Goal: Contribute content: Add original content to the website for others to see

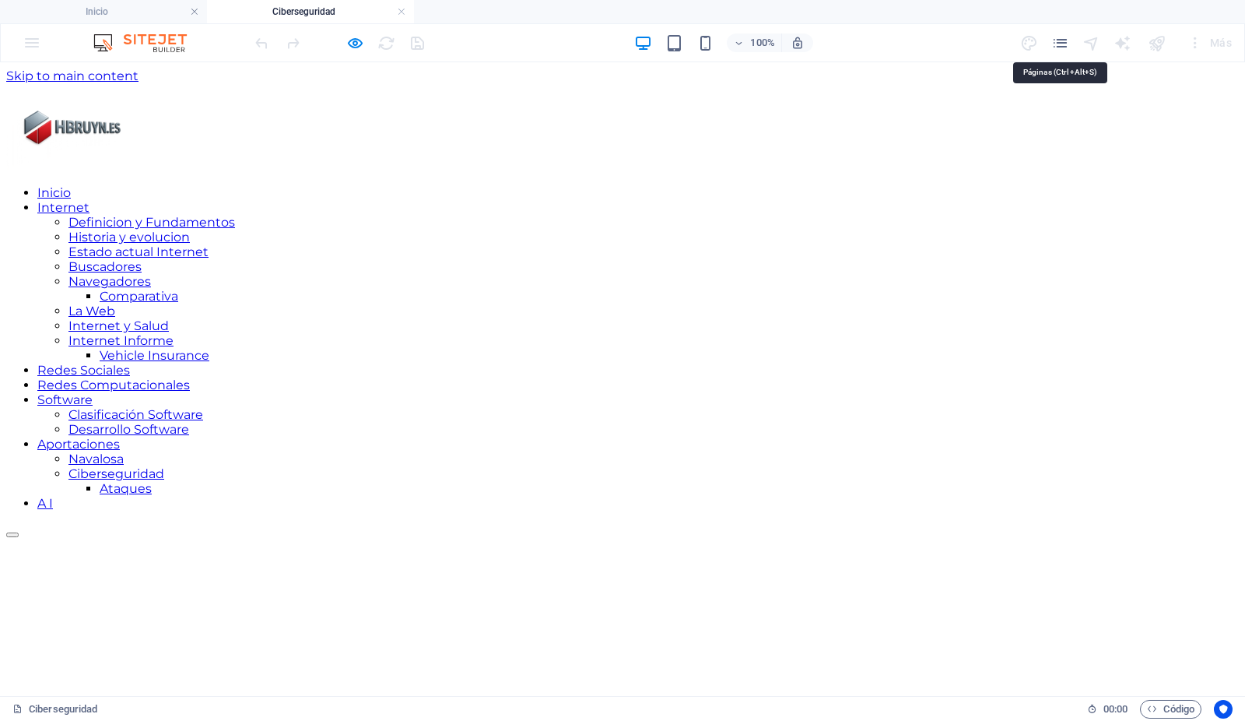
scroll to position [195, 0]
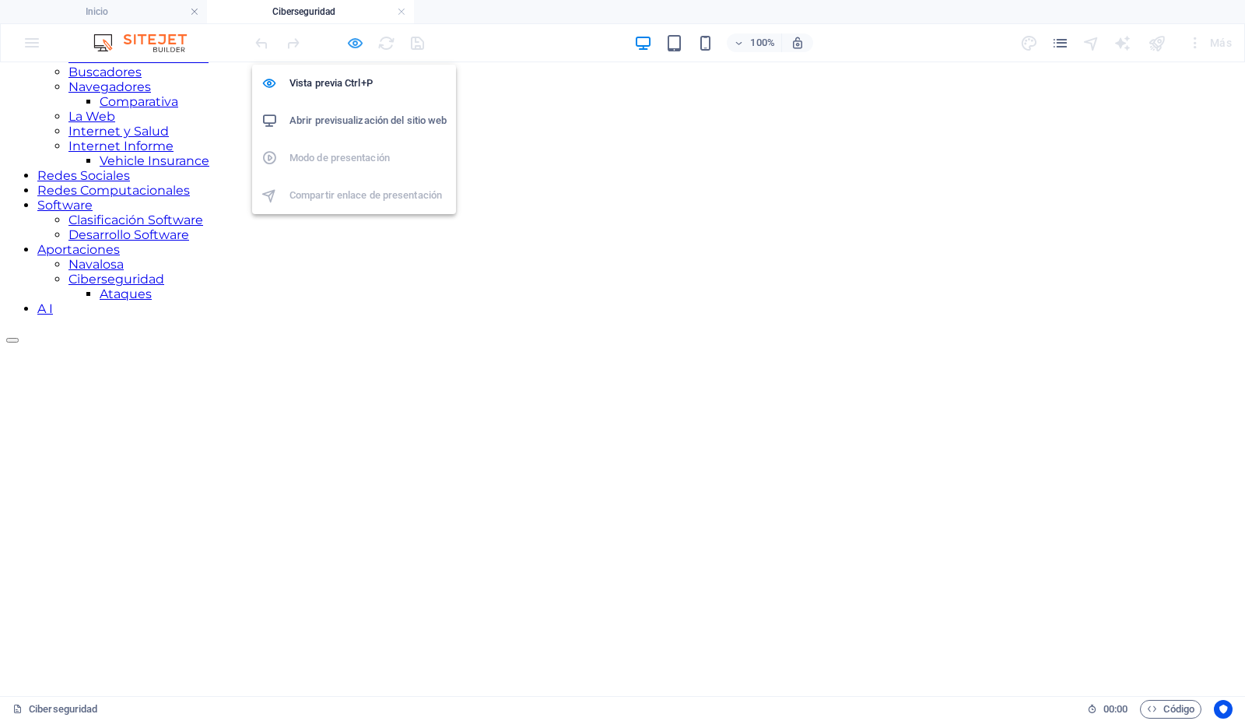
click at [354, 39] on icon "button" at bounding box center [356, 43] width 18 height 18
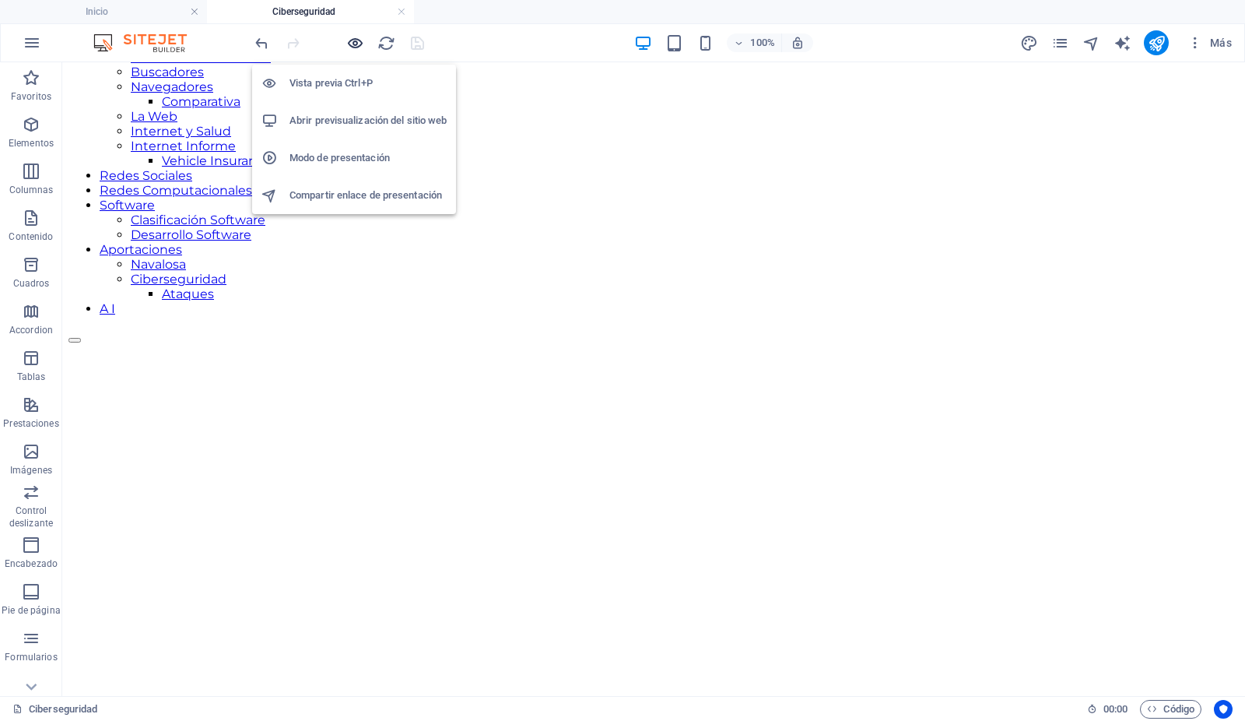
scroll to position [289, 0]
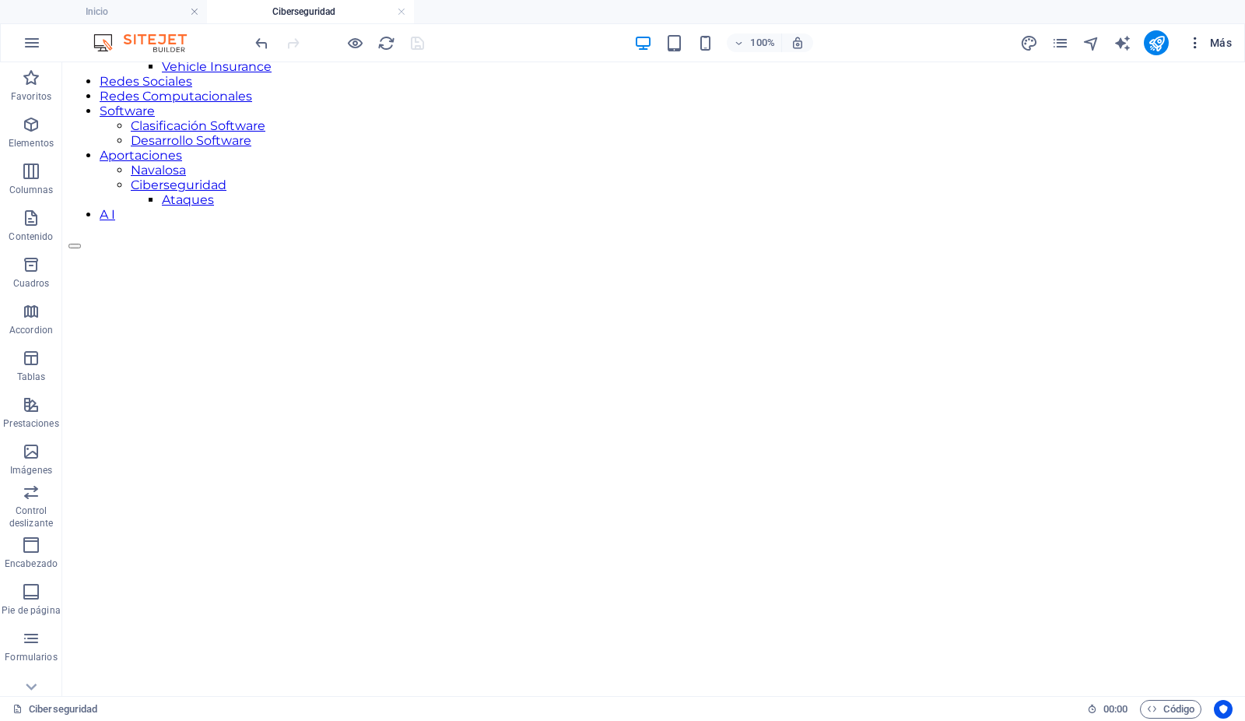
click at [1214, 45] on span "Más" at bounding box center [1210, 43] width 44 height 16
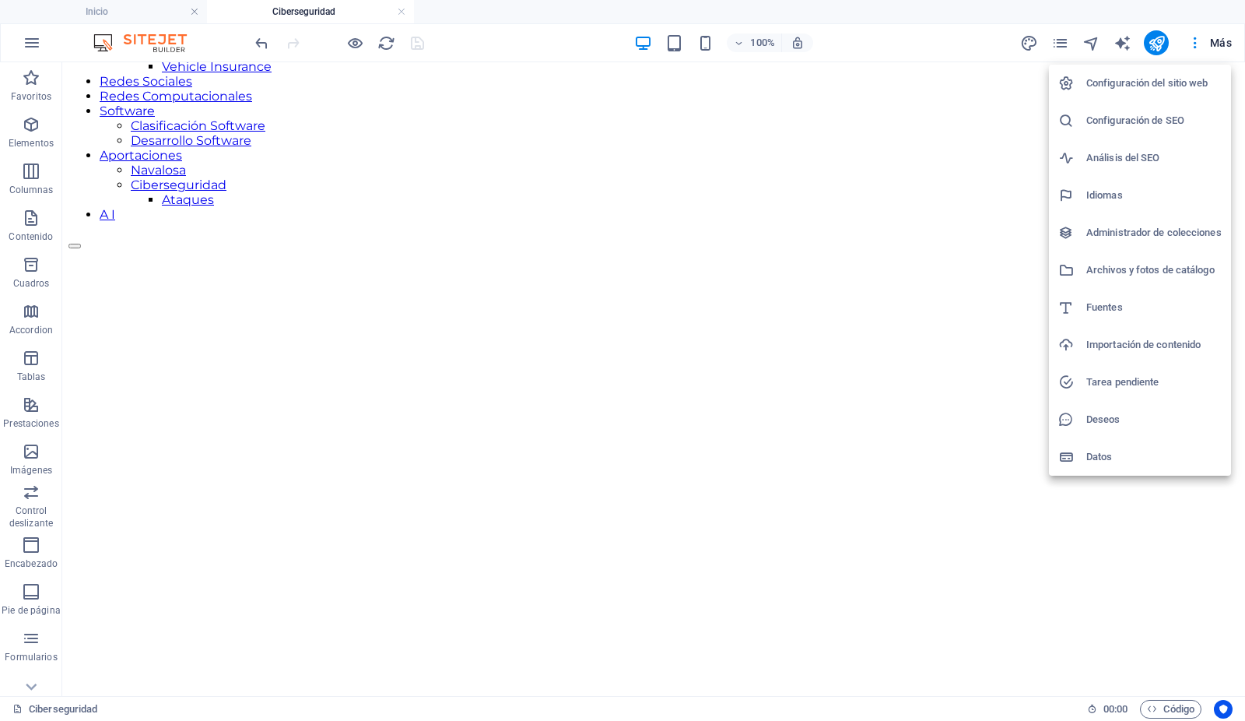
click at [1114, 274] on h6 "Archivos y fotos de catálogo" at bounding box center [1153, 270] width 135 height 19
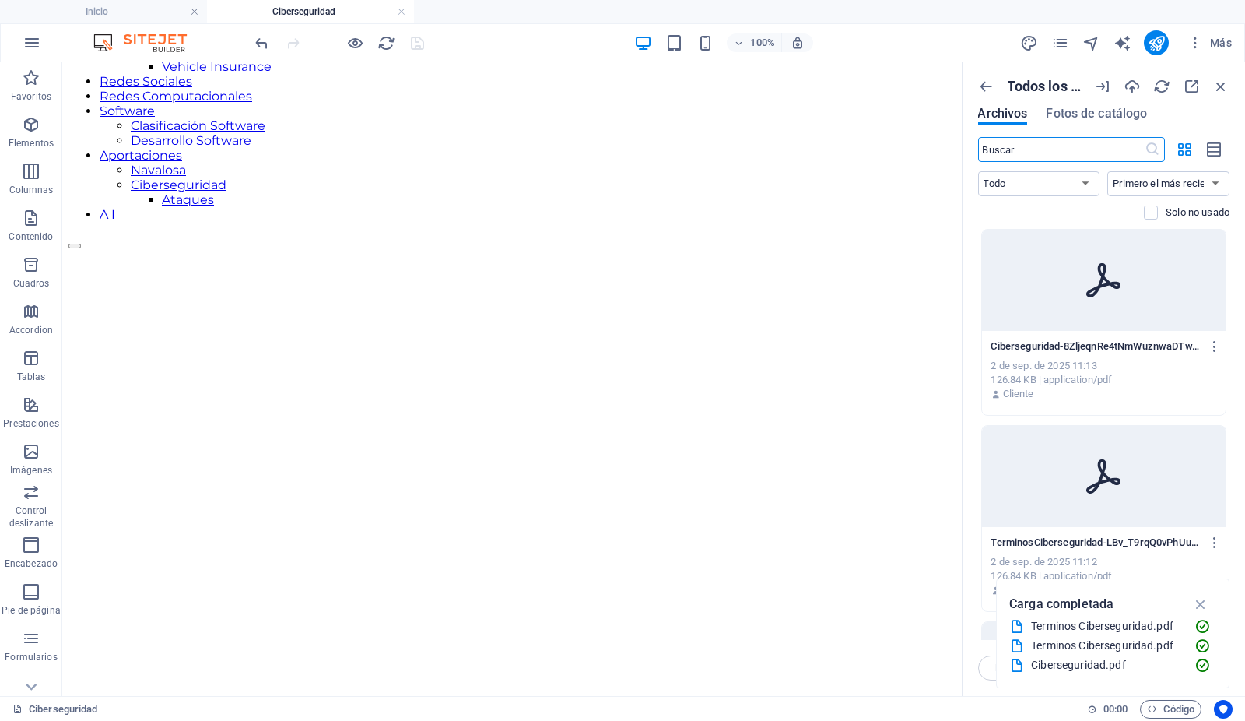
scroll to position [327, 0]
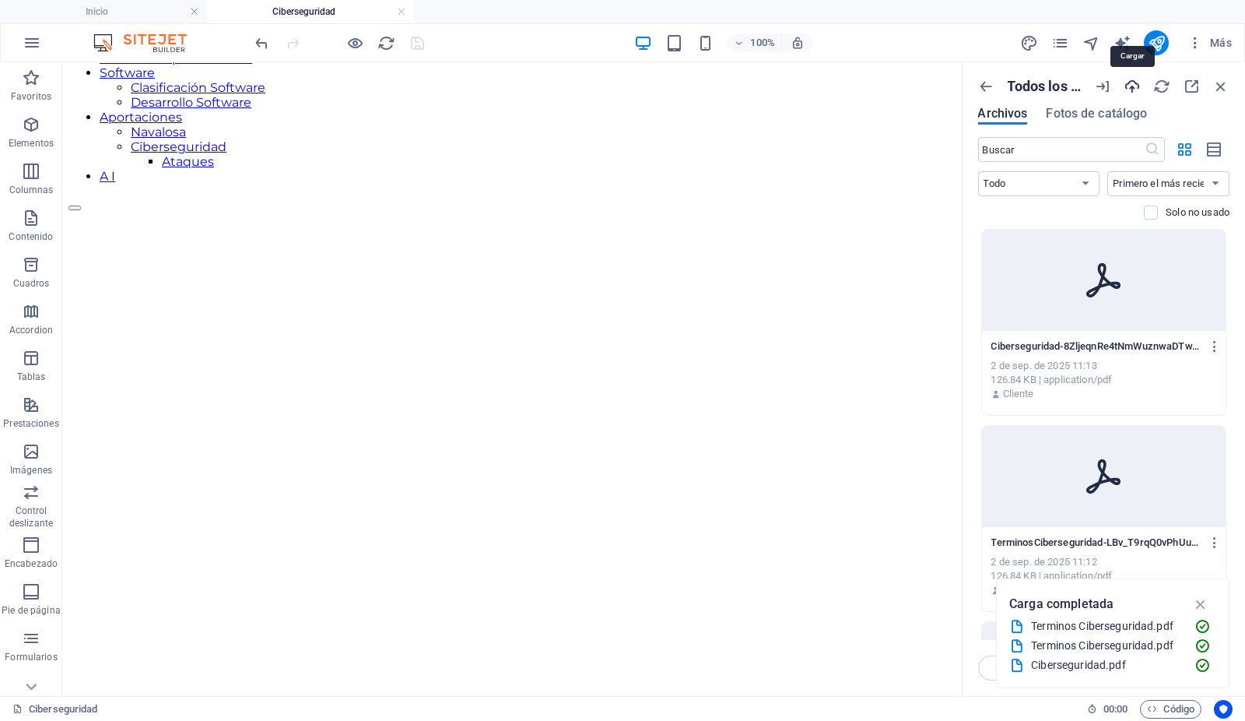
click at [1133, 87] on icon "button" at bounding box center [1132, 86] width 17 height 17
click at [400, 12] on link at bounding box center [401, 12] width 9 height 15
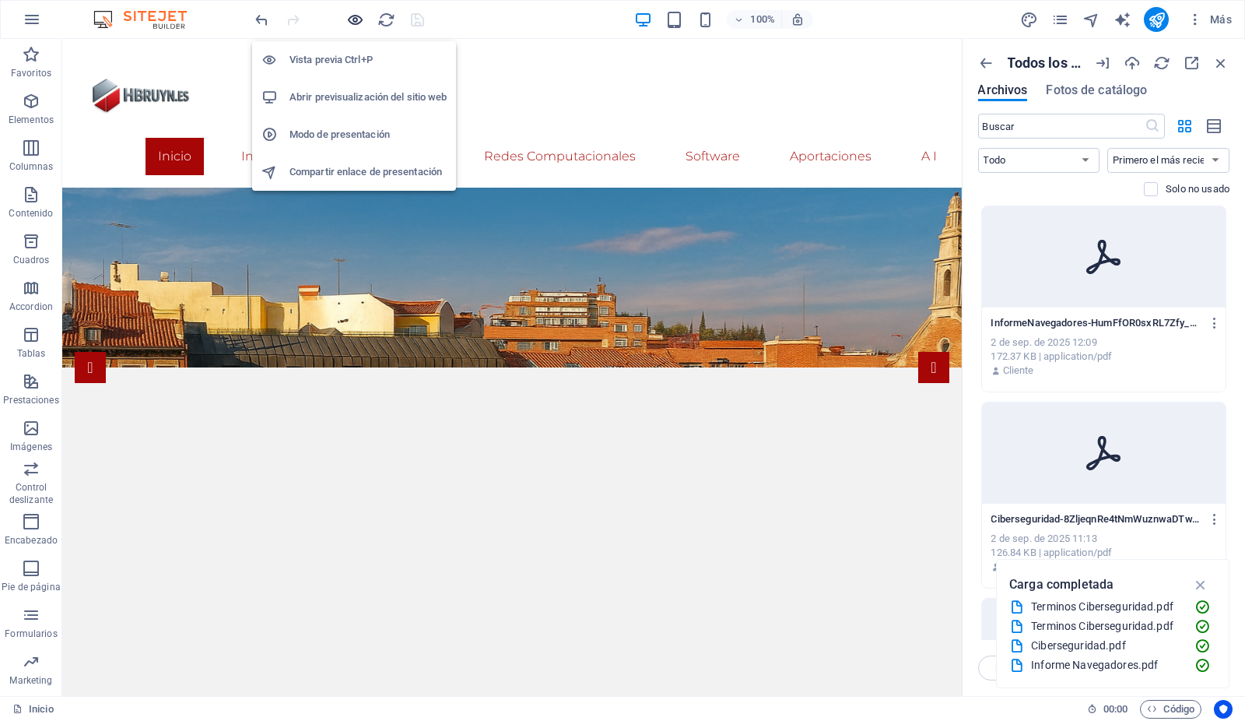
click at [355, 16] on icon "button" at bounding box center [356, 20] width 18 height 18
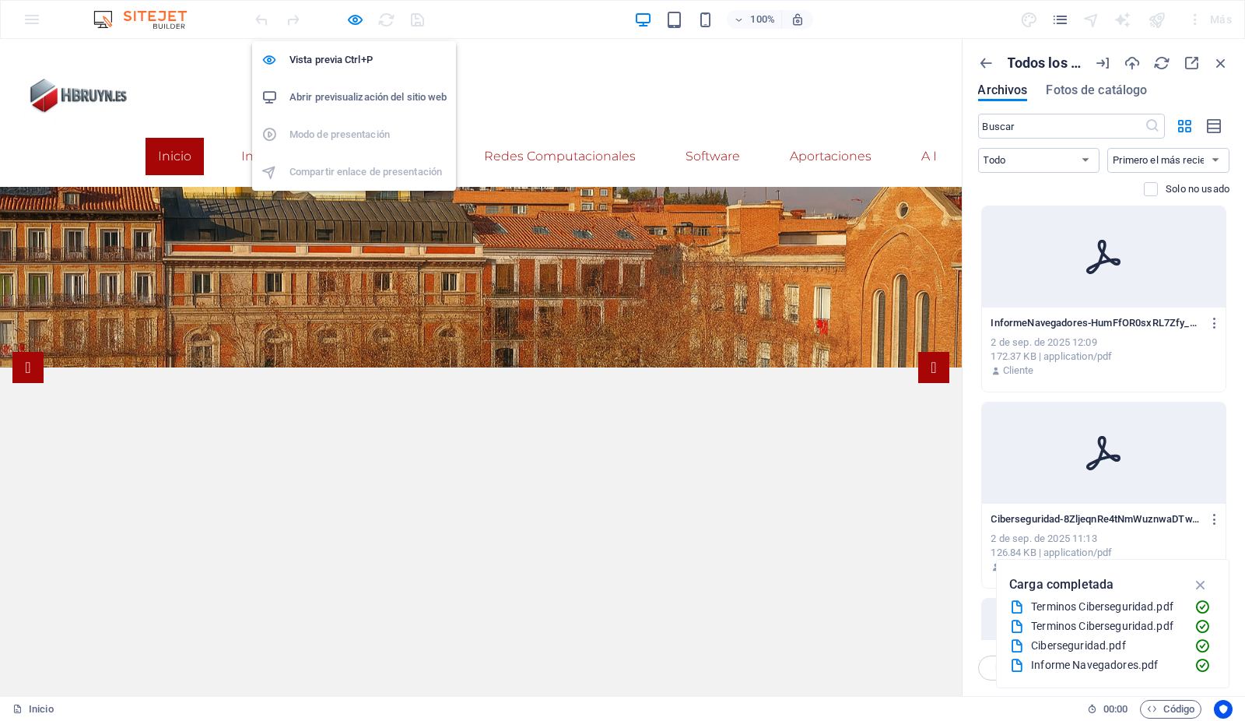
click at [363, 91] on h6 "Abrir previsualización del sitio web" at bounding box center [367, 97] width 157 height 19
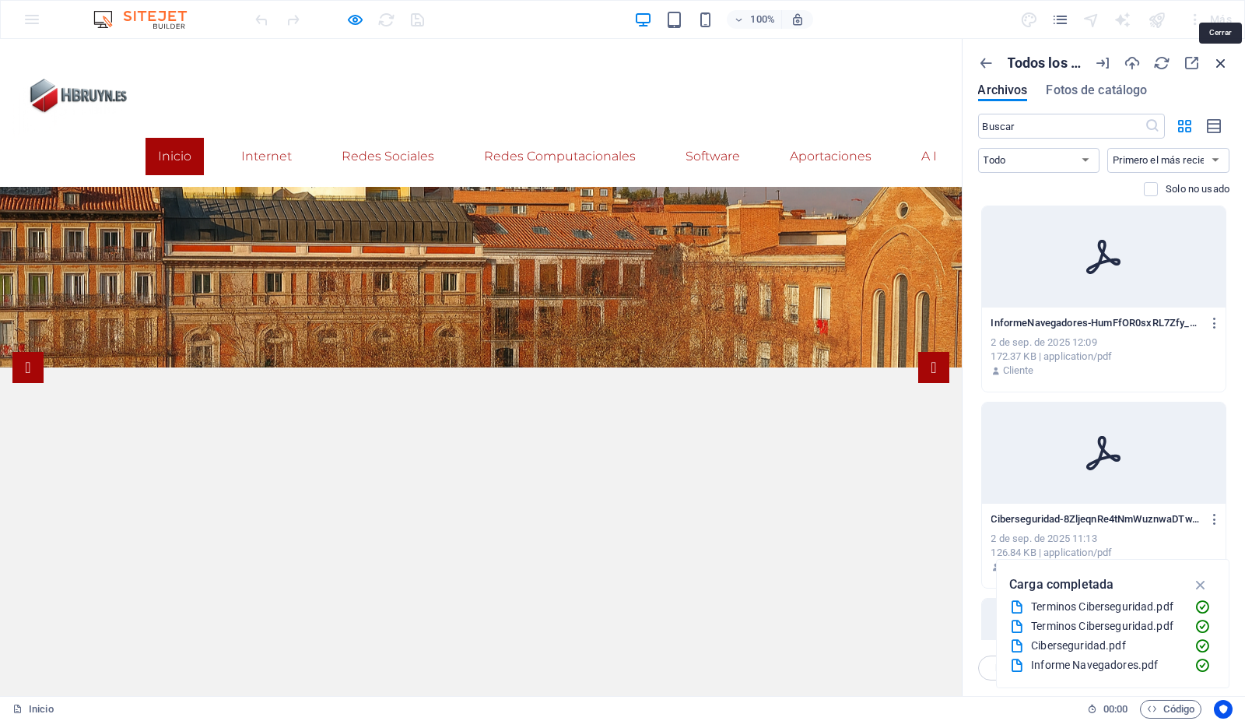
click at [1220, 61] on icon "button" at bounding box center [1220, 62] width 17 height 17
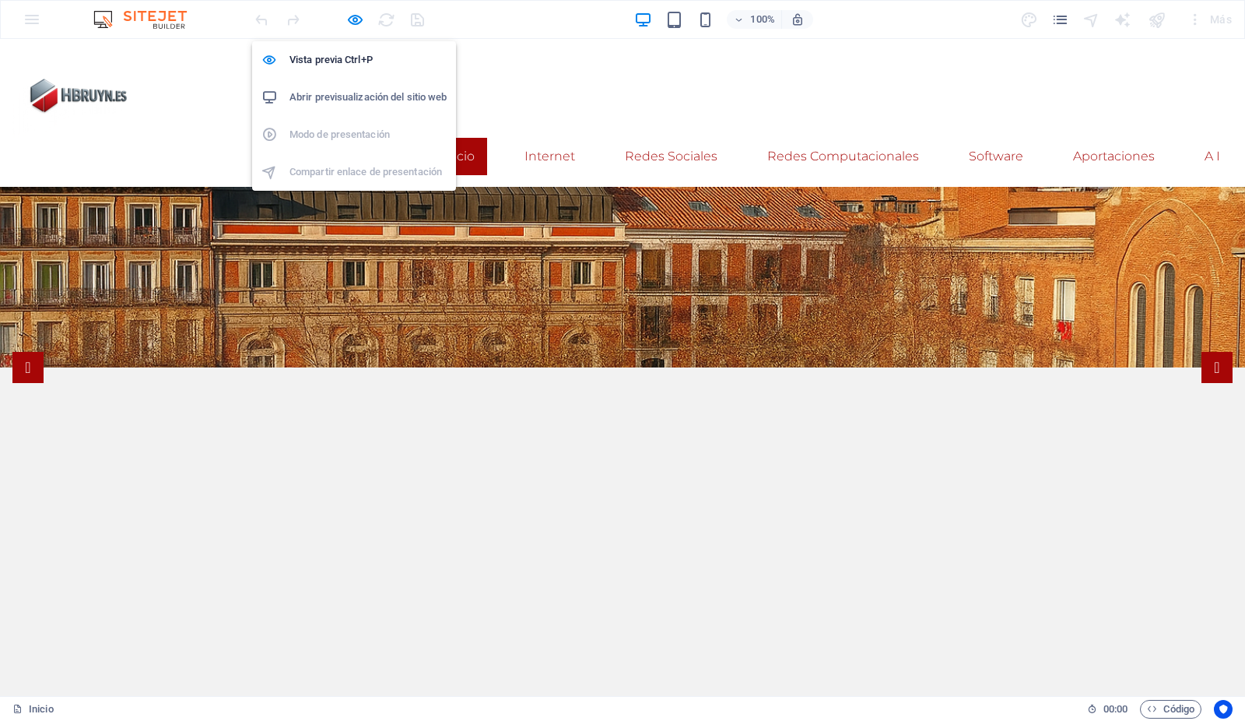
click at [367, 96] on h6 "Abrir previsualización del sitio web" at bounding box center [367, 97] width 157 height 19
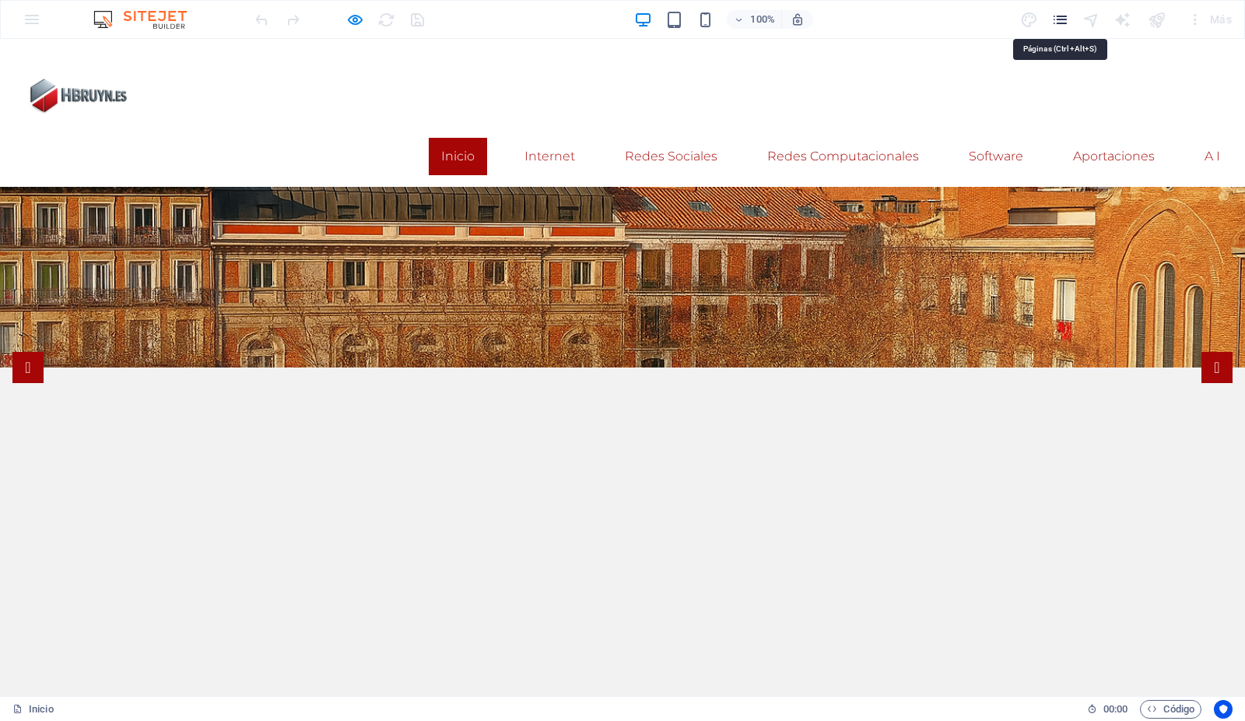
click at [1061, 23] on icon "pages" at bounding box center [1060, 20] width 18 height 18
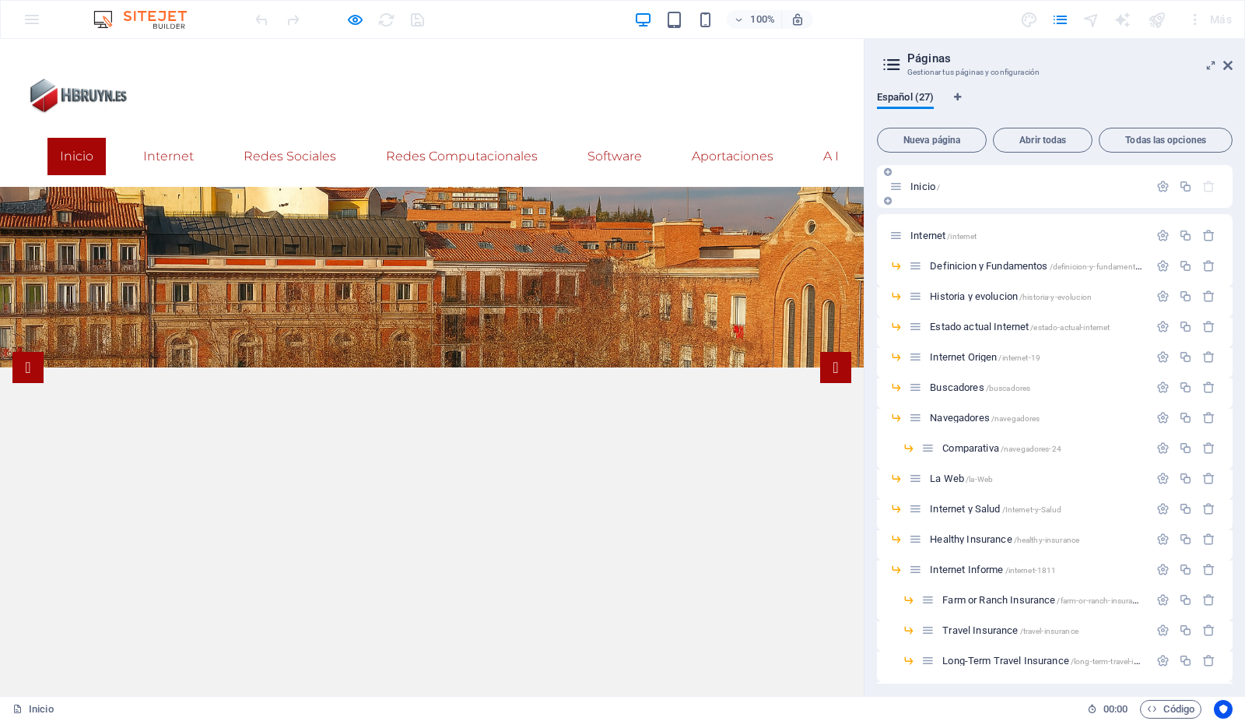
scroll to position [141, 0]
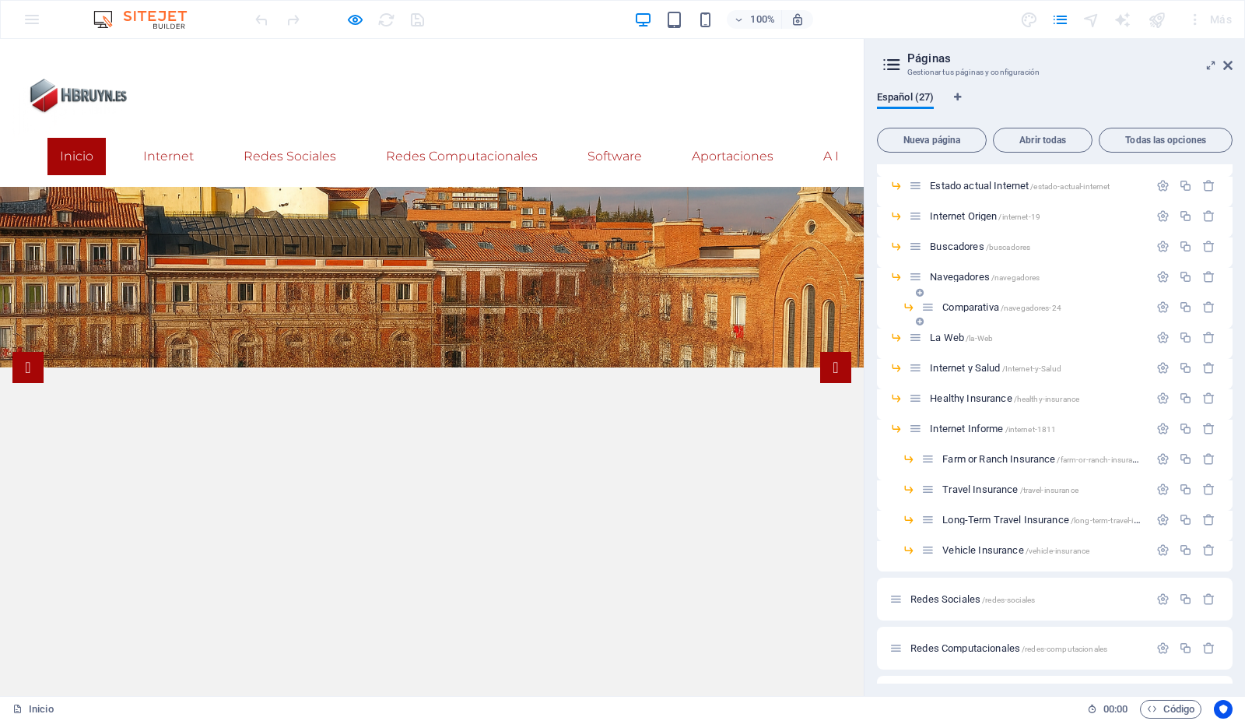
click at [967, 302] on span "Comparativa /navegadores-24" at bounding box center [1001, 307] width 119 height 12
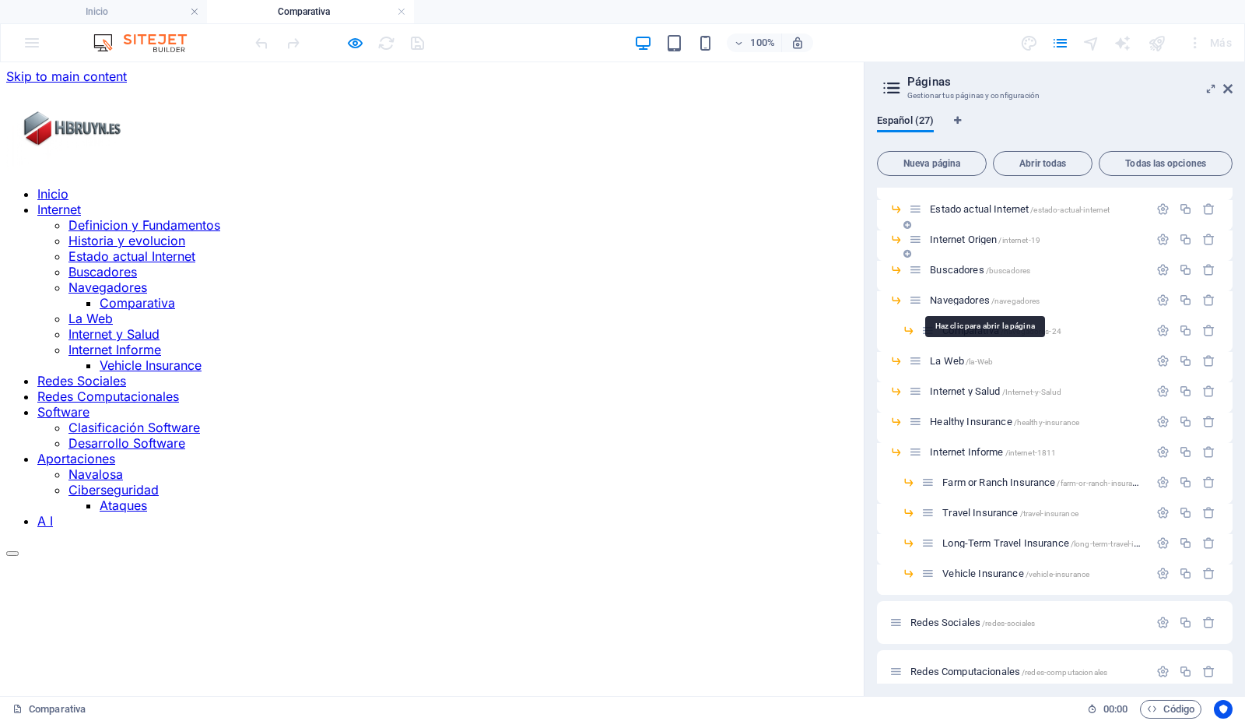
scroll to position [0, 0]
click at [1227, 86] on icon at bounding box center [1227, 88] width 9 height 12
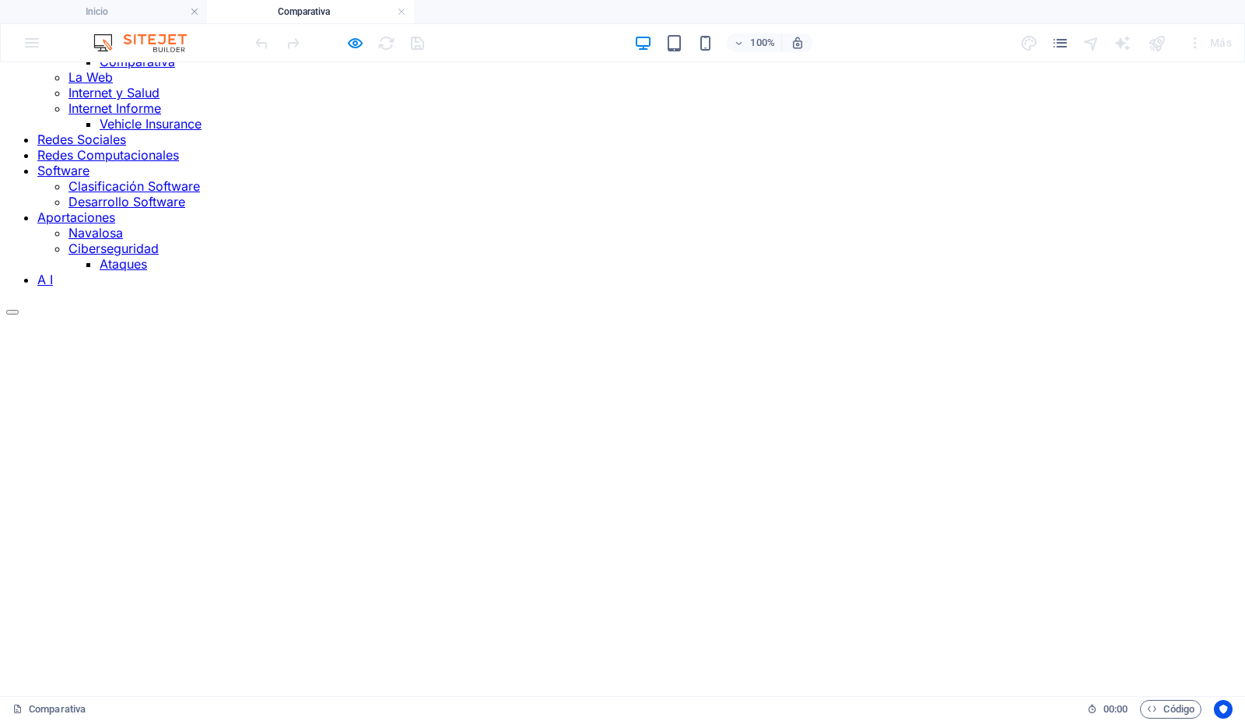
scroll to position [245, 0]
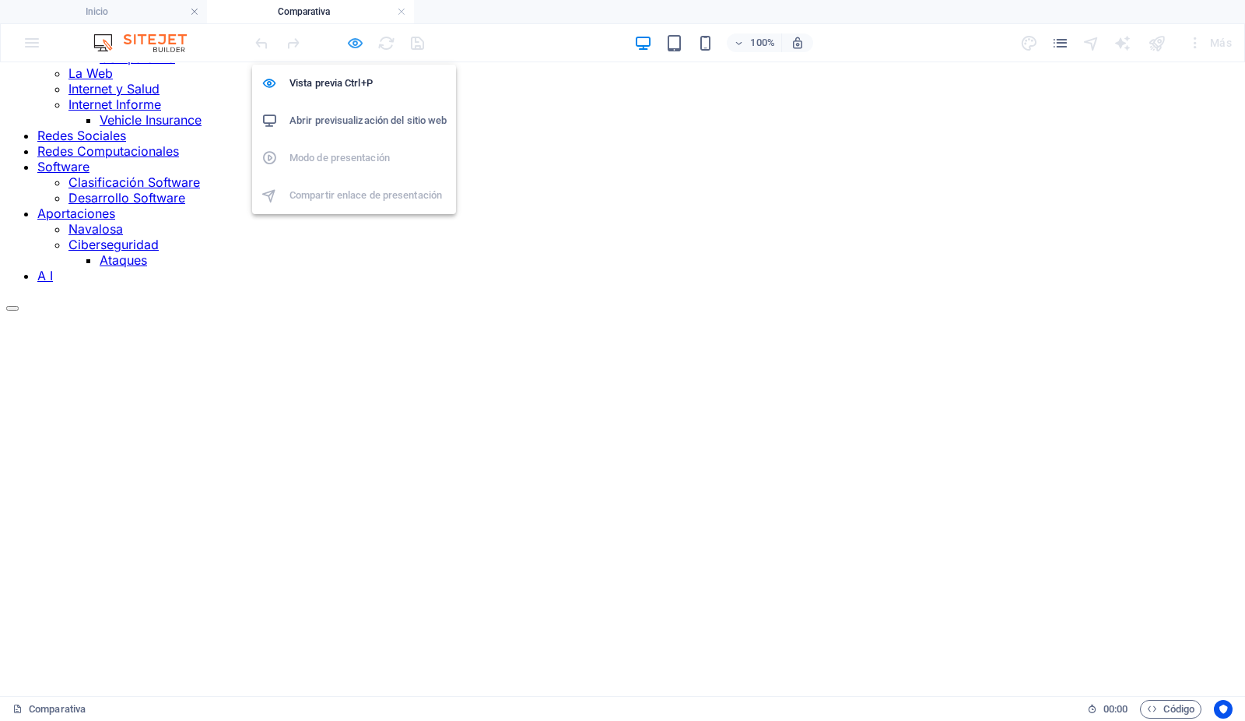
click at [358, 39] on icon "button" at bounding box center [356, 43] width 18 height 18
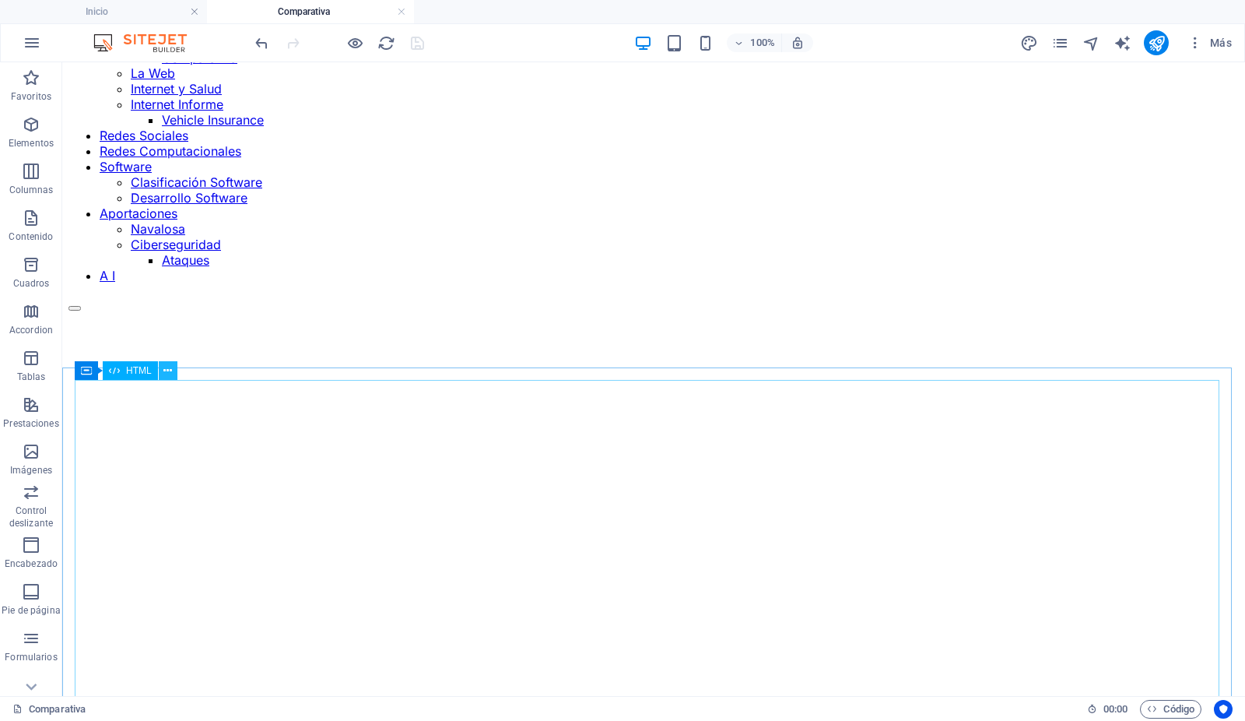
click at [168, 369] on icon at bounding box center [167, 371] width 9 height 16
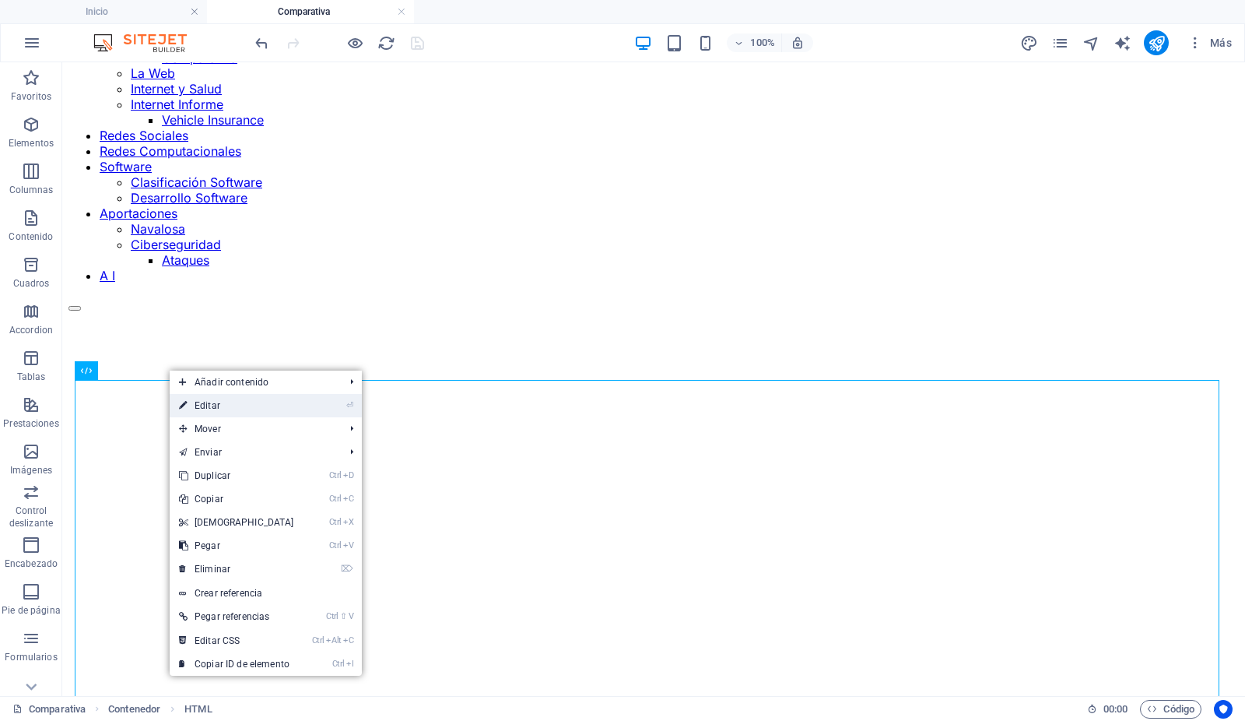
click at [211, 402] on link "⏎ Editar" at bounding box center [237, 405] width 134 height 23
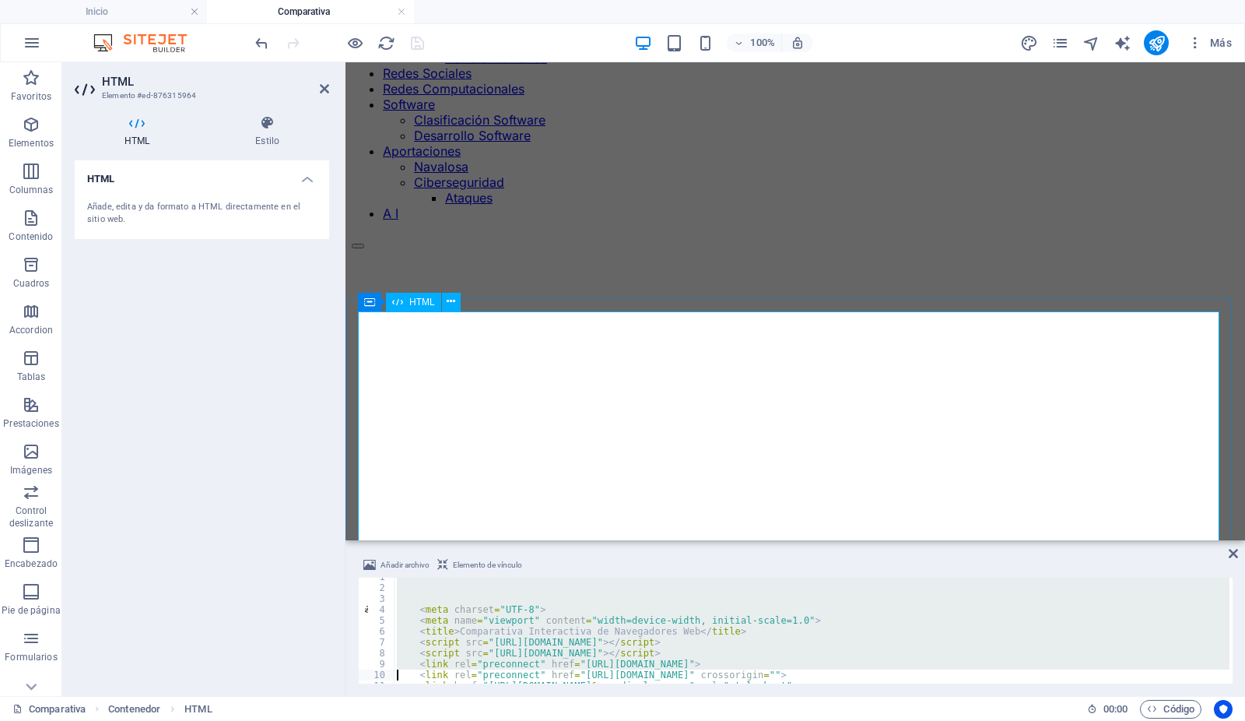
type textarea "<!-- Chosen Palette: Warm Neutrals with Subtle Accents --> <!-- Application Str…"
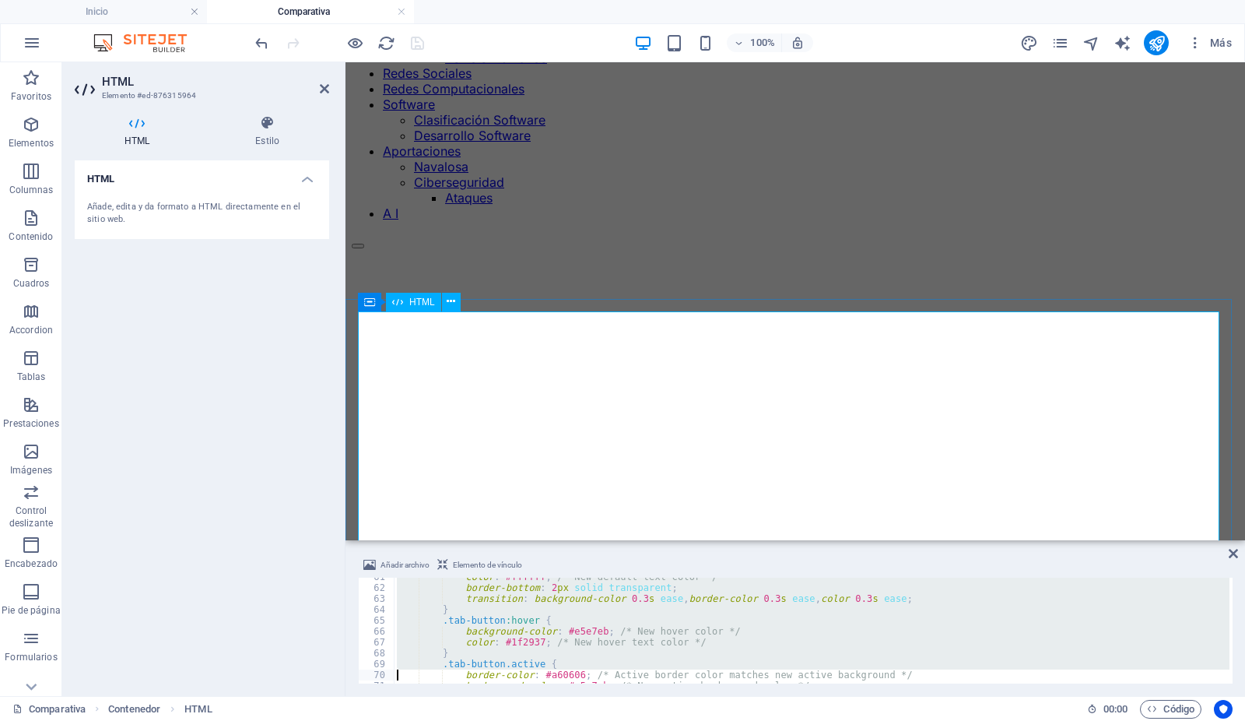
type textarea "</style>"
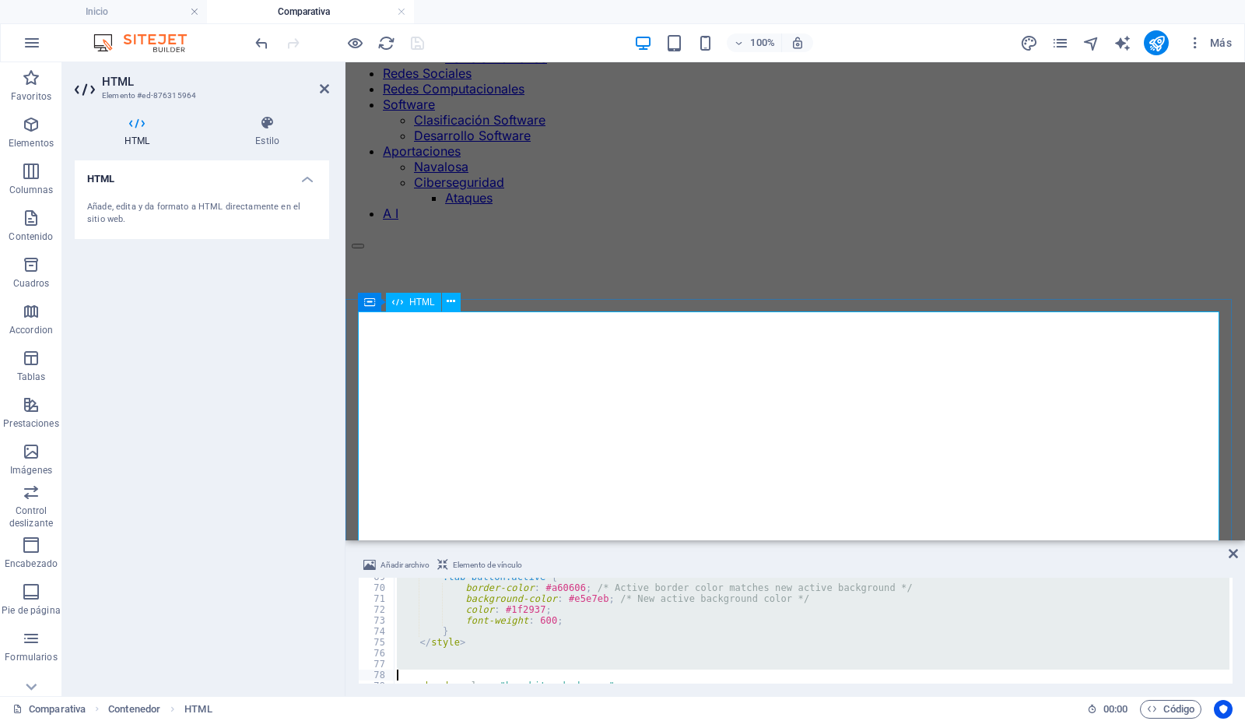
type textarea "<h1 class="text-4xl md:text-5xl font-bold"><font dir="auto" style="vertical-ali…"
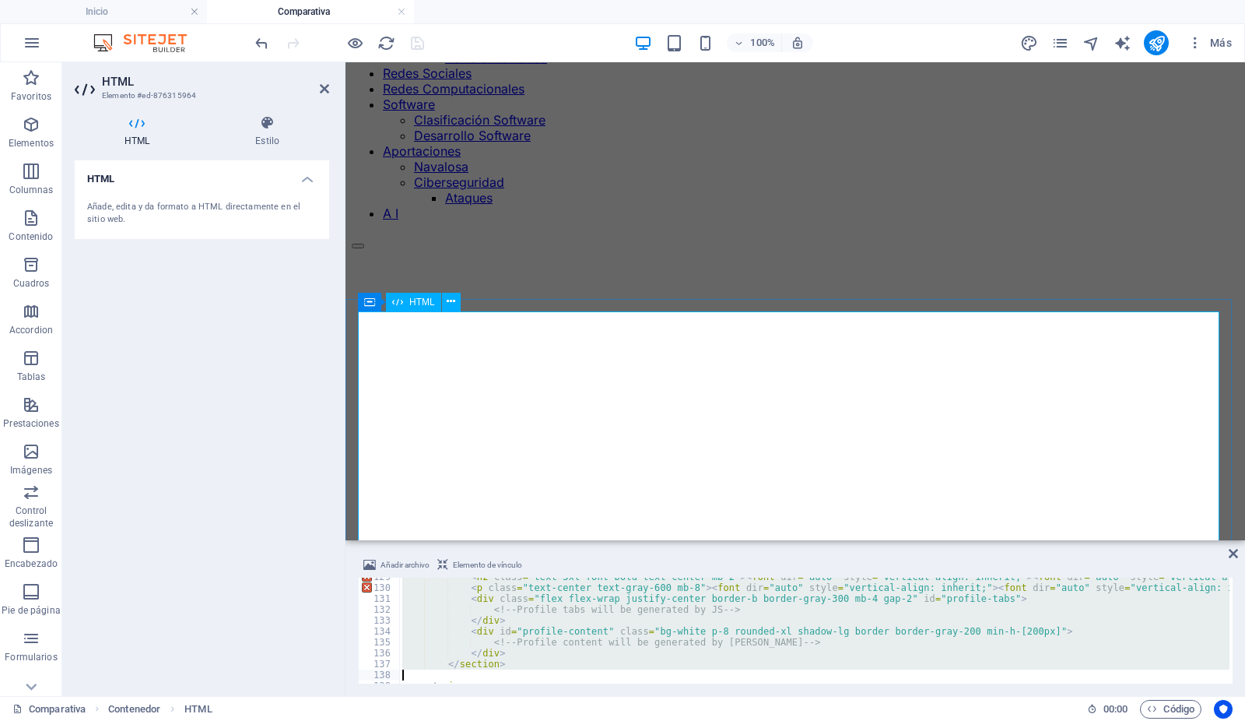
type textarea "<div class="container mx-auto px-6 flex flex-col items-center"> <a href="[URL][…"
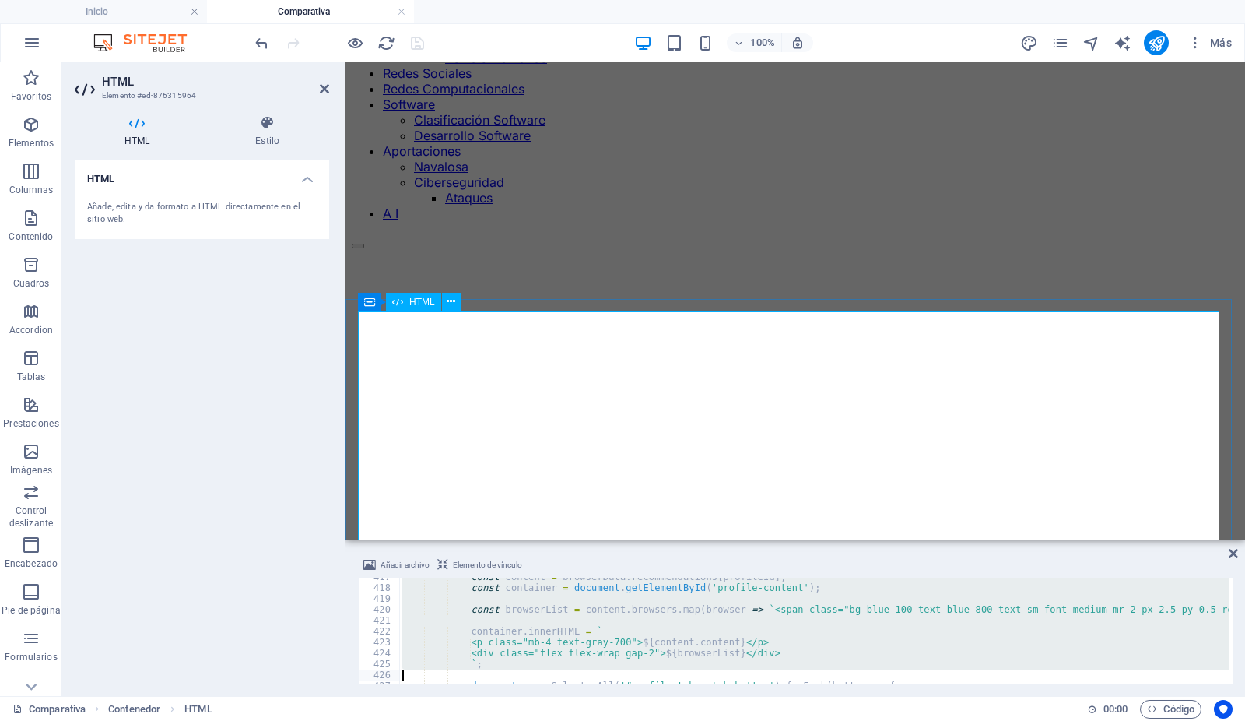
type textarea "</script>"
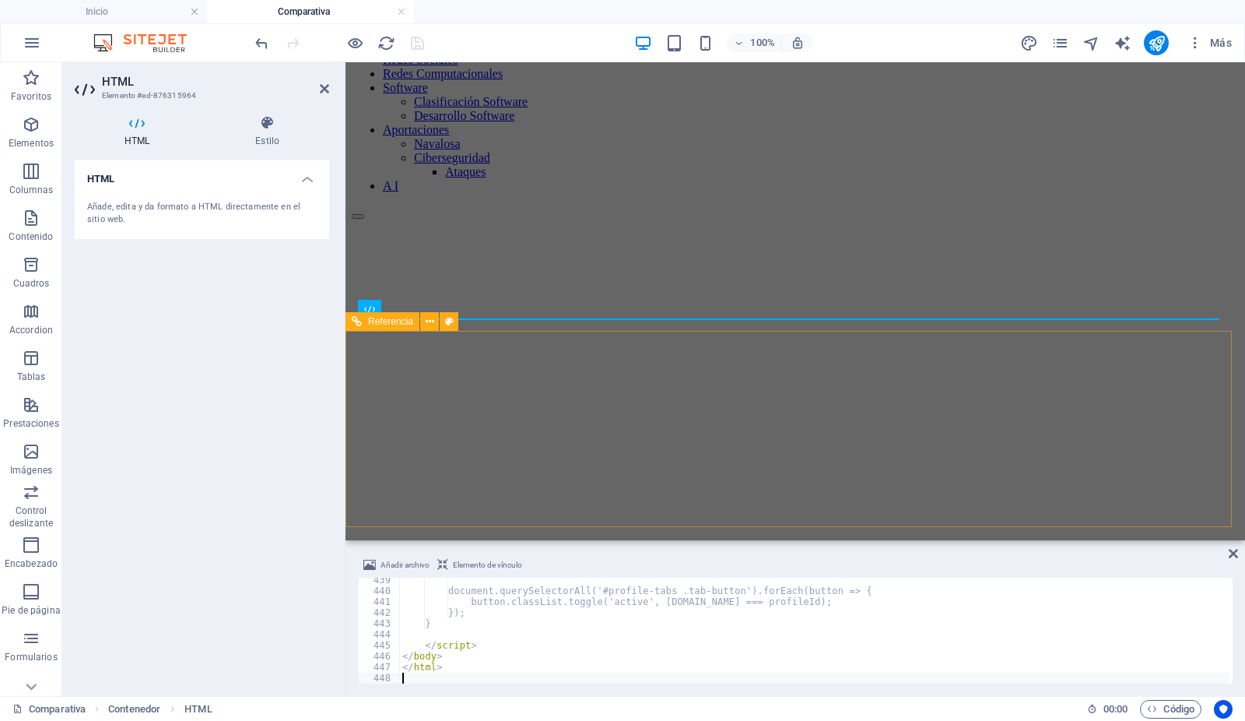
scroll to position [4775, 0]
type textarea "</html>"
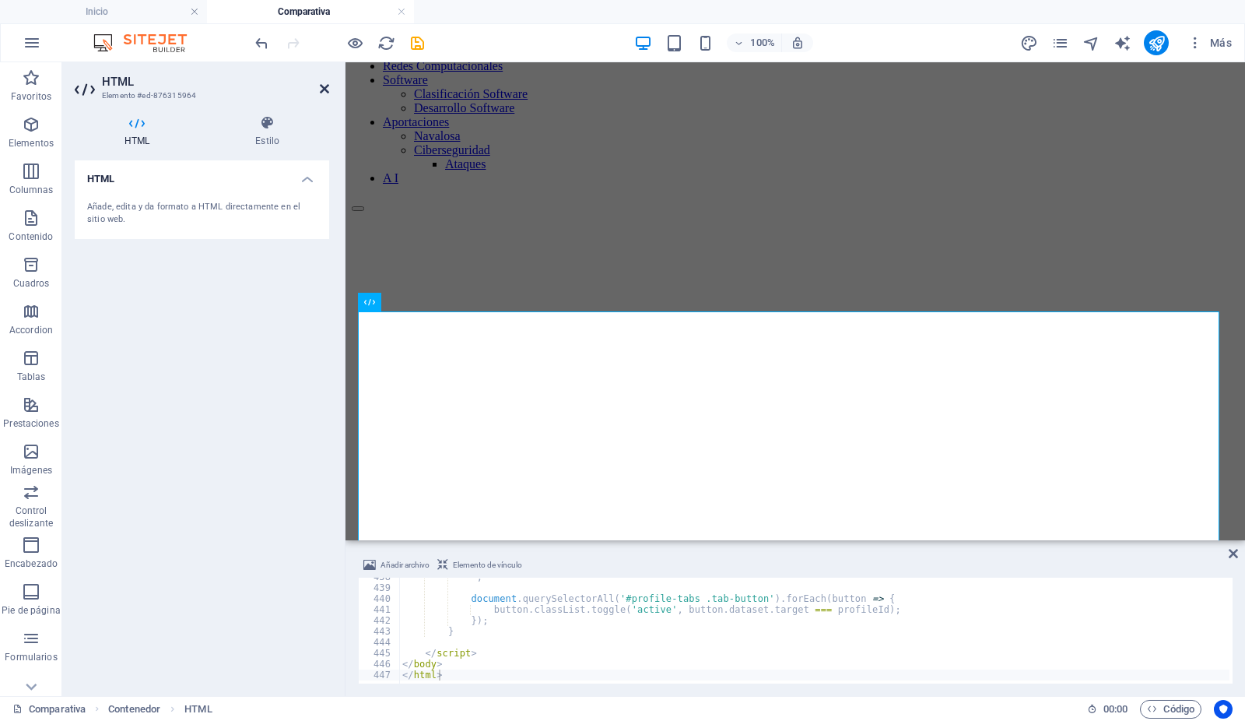
click at [323, 84] on icon at bounding box center [324, 88] width 9 height 12
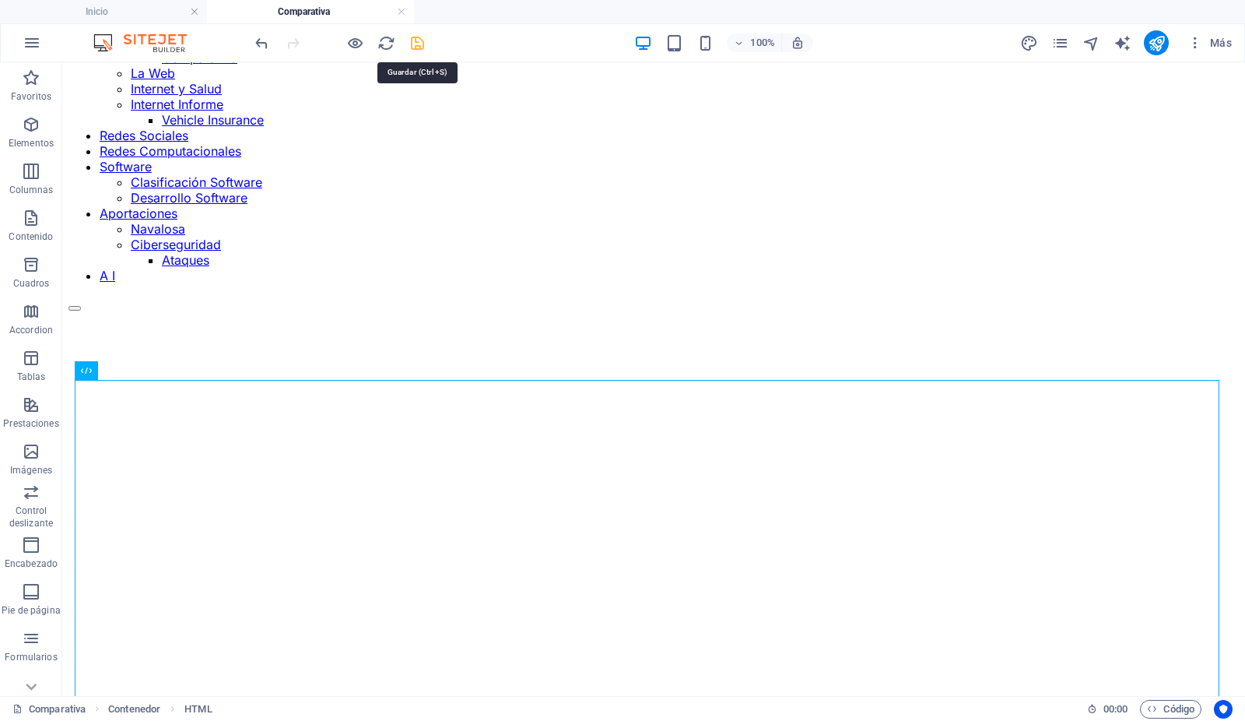
click at [418, 43] on icon "save" at bounding box center [418, 43] width 18 height 18
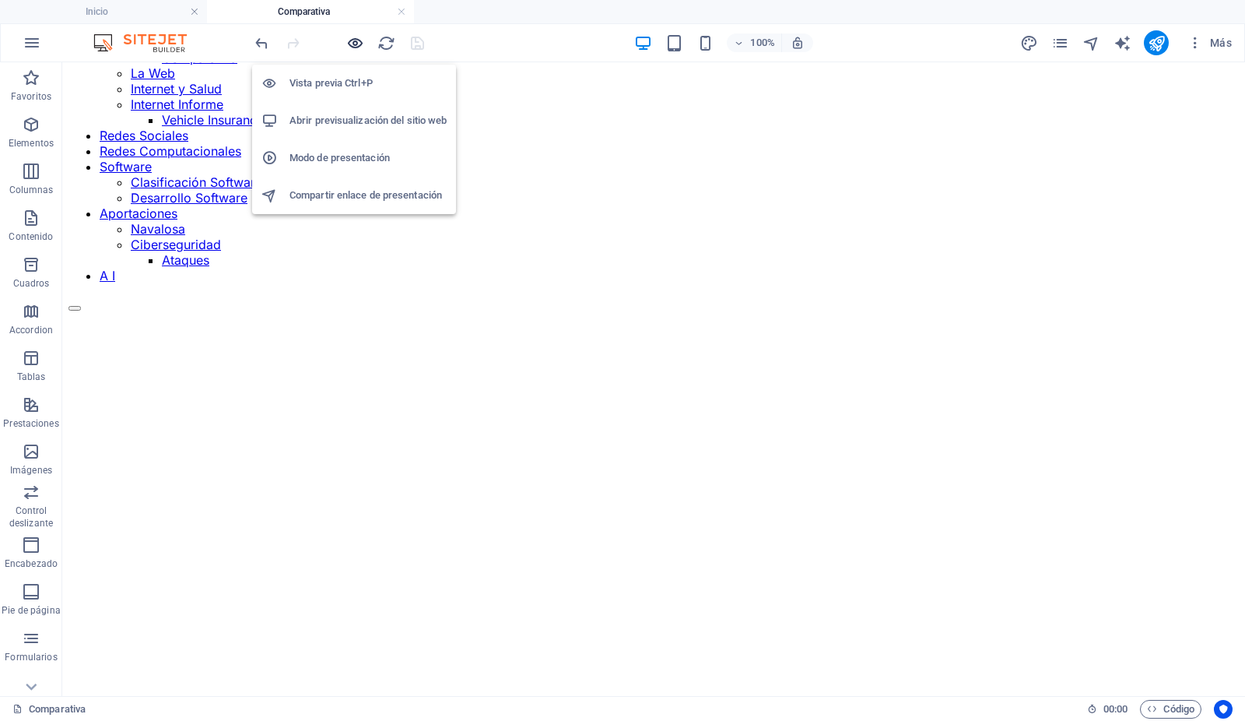
click at [354, 41] on icon "button" at bounding box center [356, 43] width 18 height 18
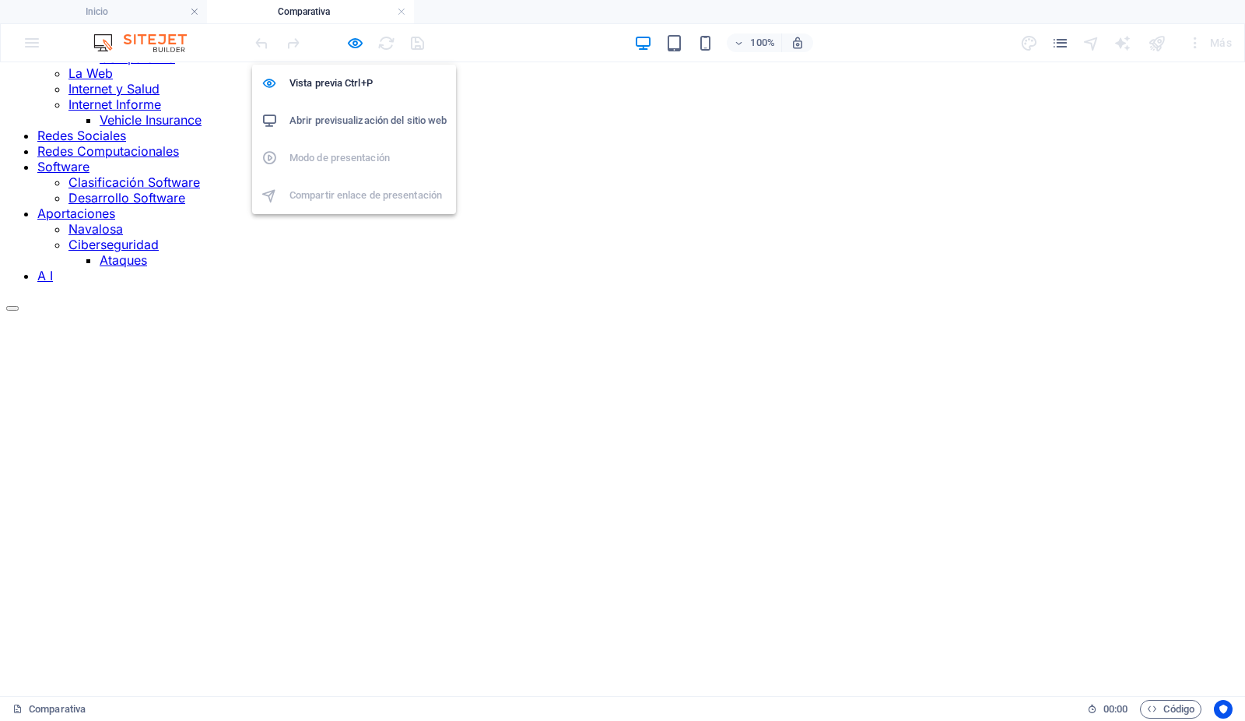
click at [344, 117] on h6 "Abrir previsualización del sitio web" at bounding box center [367, 120] width 157 height 19
click at [353, 45] on icon "button" at bounding box center [356, 43] width 18 height 18
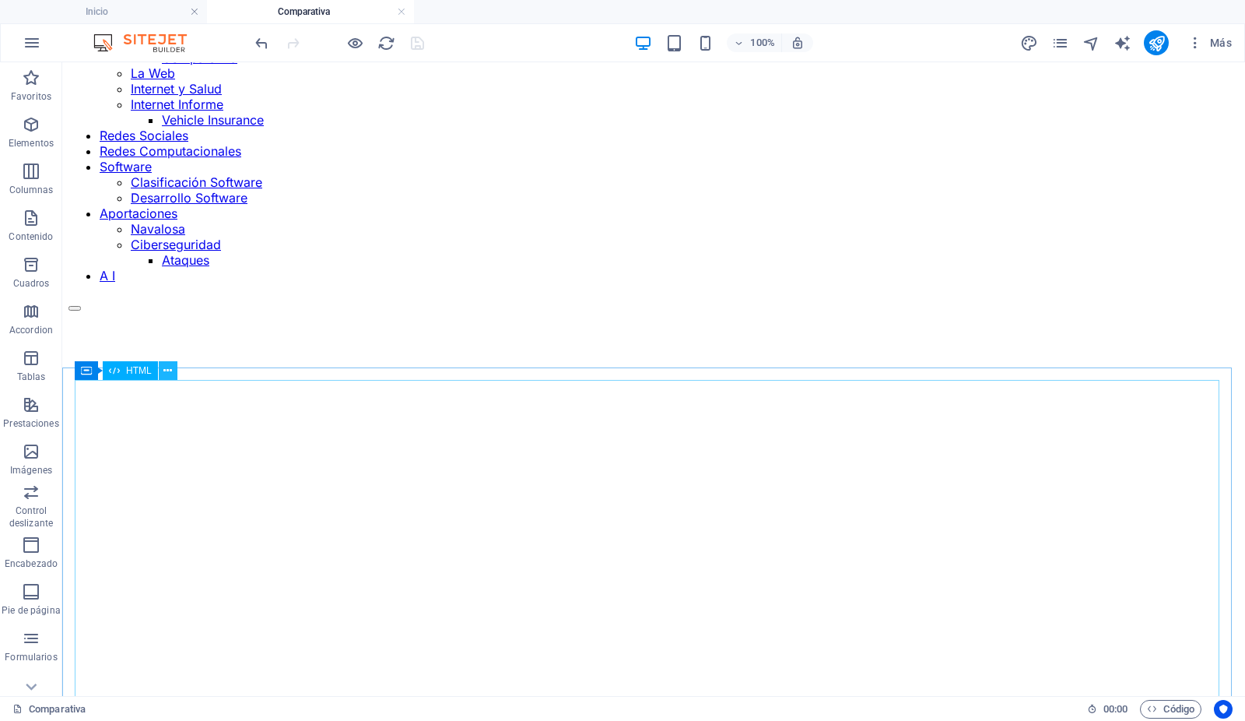
click at [169, 370] on icon at bounding box center [167, 371] width 9 height 16
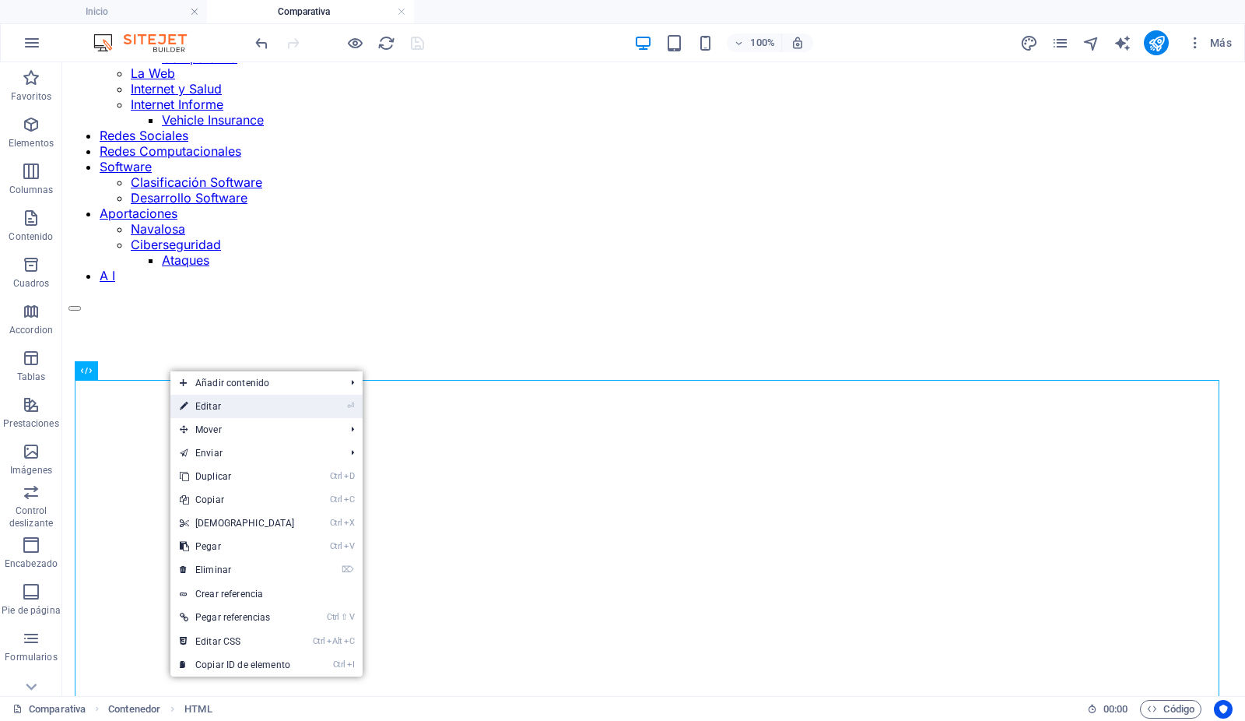
click at [216, 403] on link "⏎ Editar" at bounding box center [237, 406] width 134 height 23
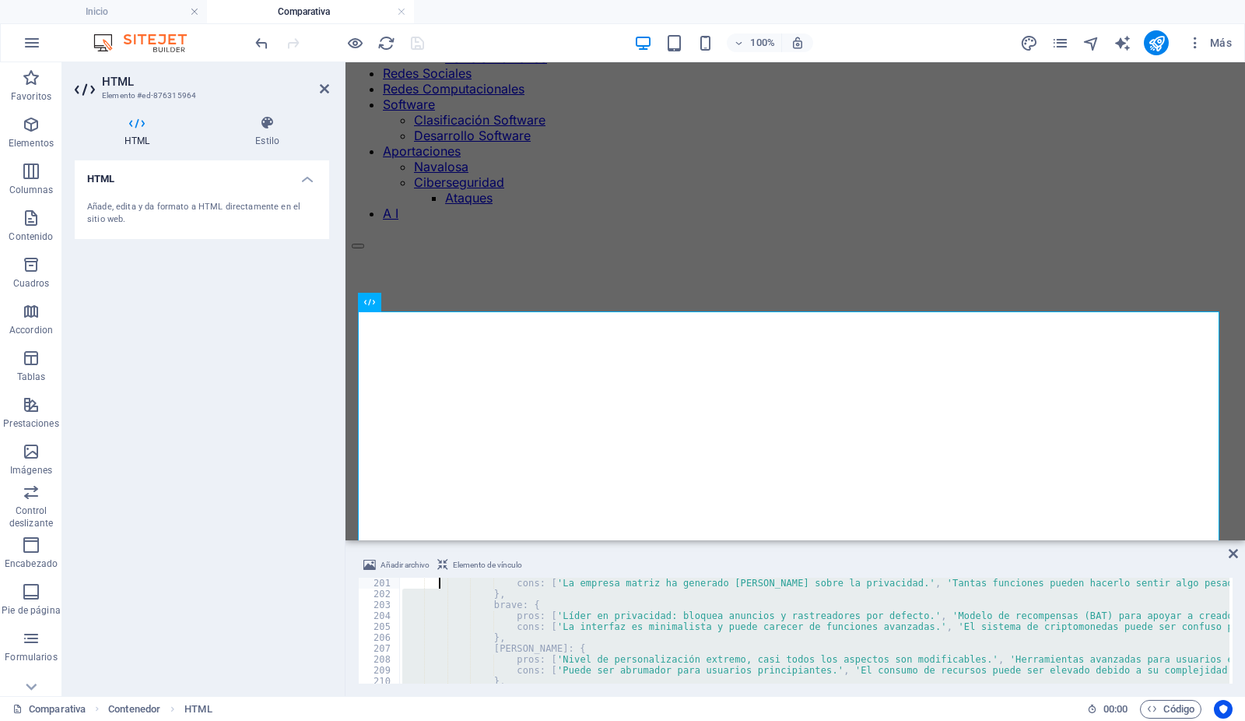
type textarea "cons: ['Exclusivo para el ecosistema de Apple.', 'El soporte de nuevos estándar…"
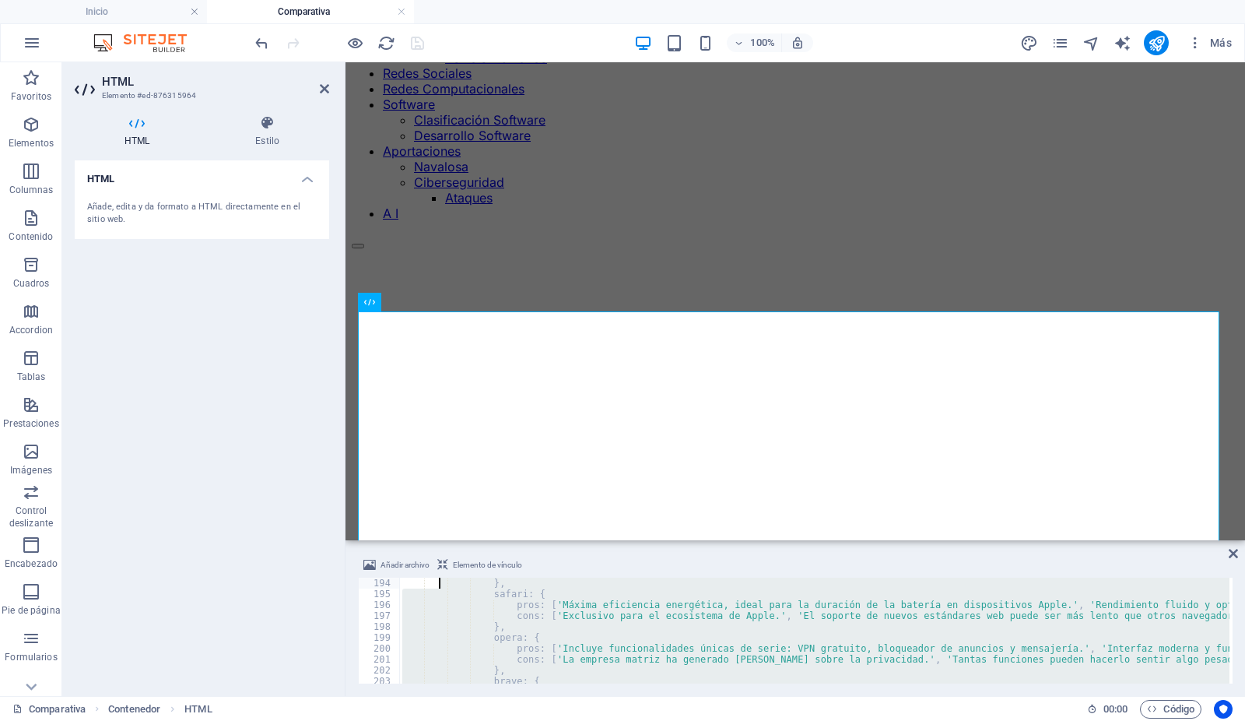
type textarea "cons: ['La integración con servicios de Microsoft puede ser intrusiva para algu…"
type textarea "cons: ['Ocasionalmente, puede tener problemas menores de compatibilidad en siti…"
type textarea "cons: ['Alto consumo de memoria RAM, puede ralentizar equipos menos potentes.',…"
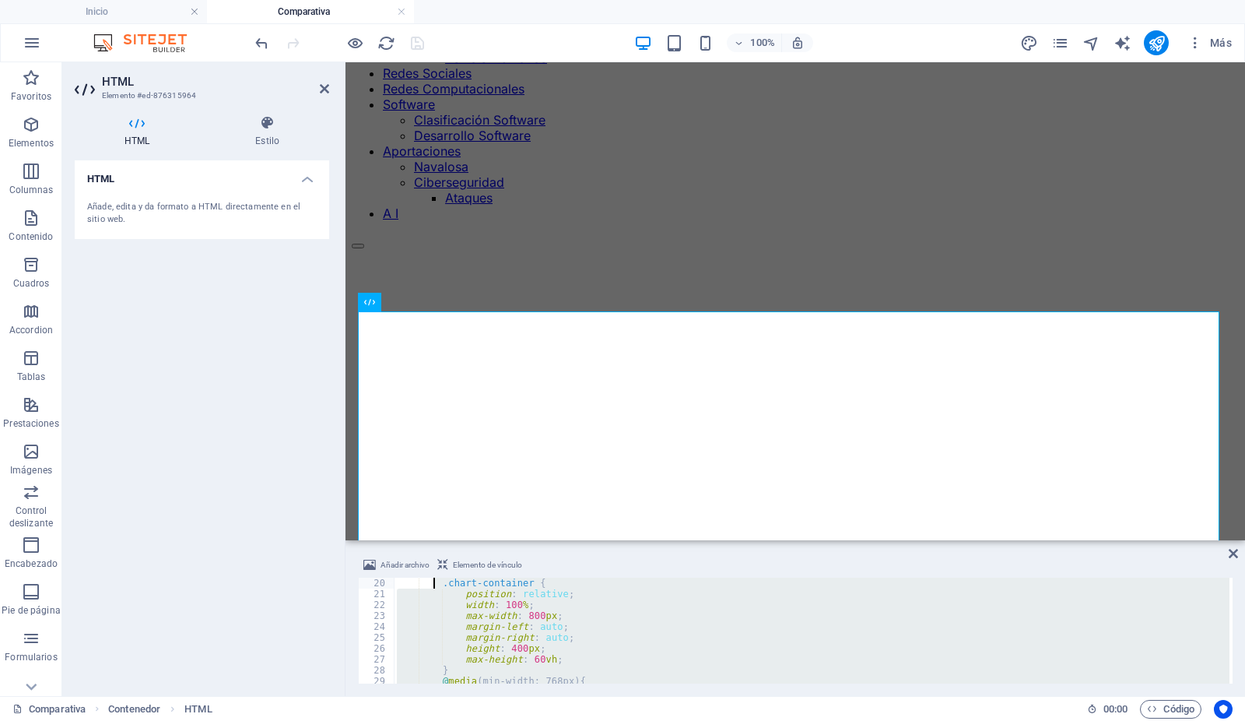
type textarea "<!-- CONFIRMATION: NO Mermaid JS used. --> <style>"
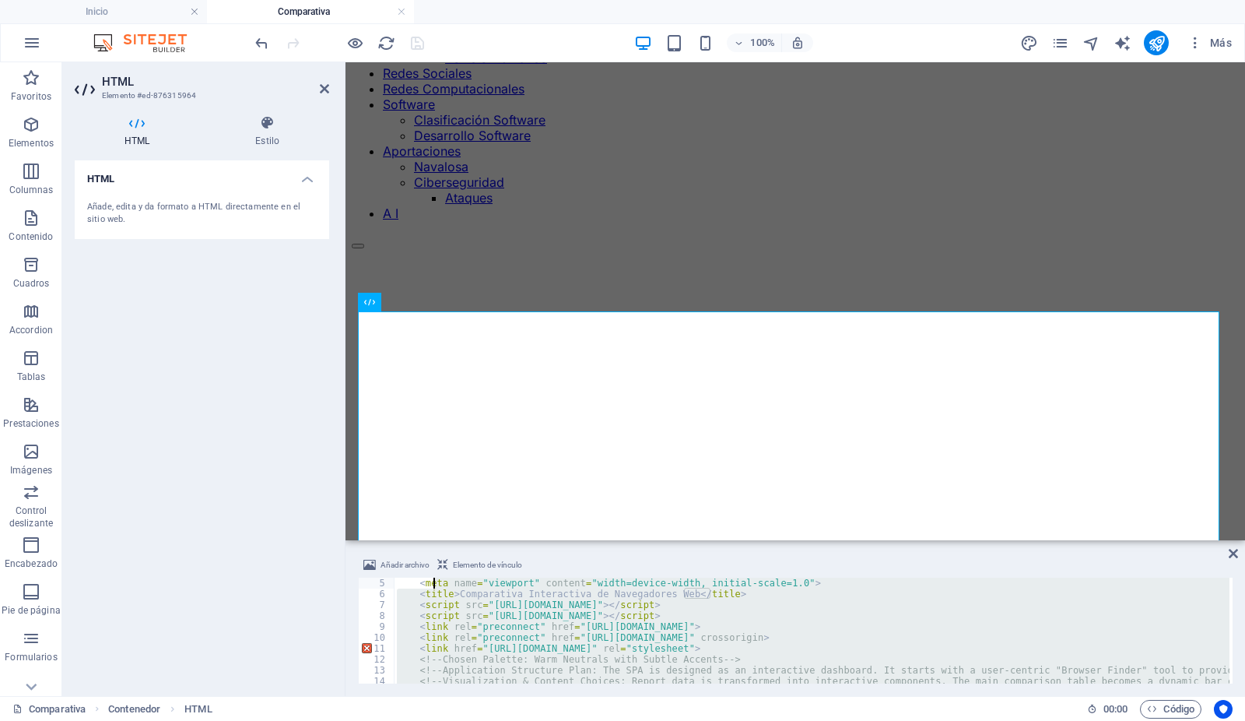
scroll to position [0, 0]
type textarea "<!DOCTYPE html> <html lang="es">"
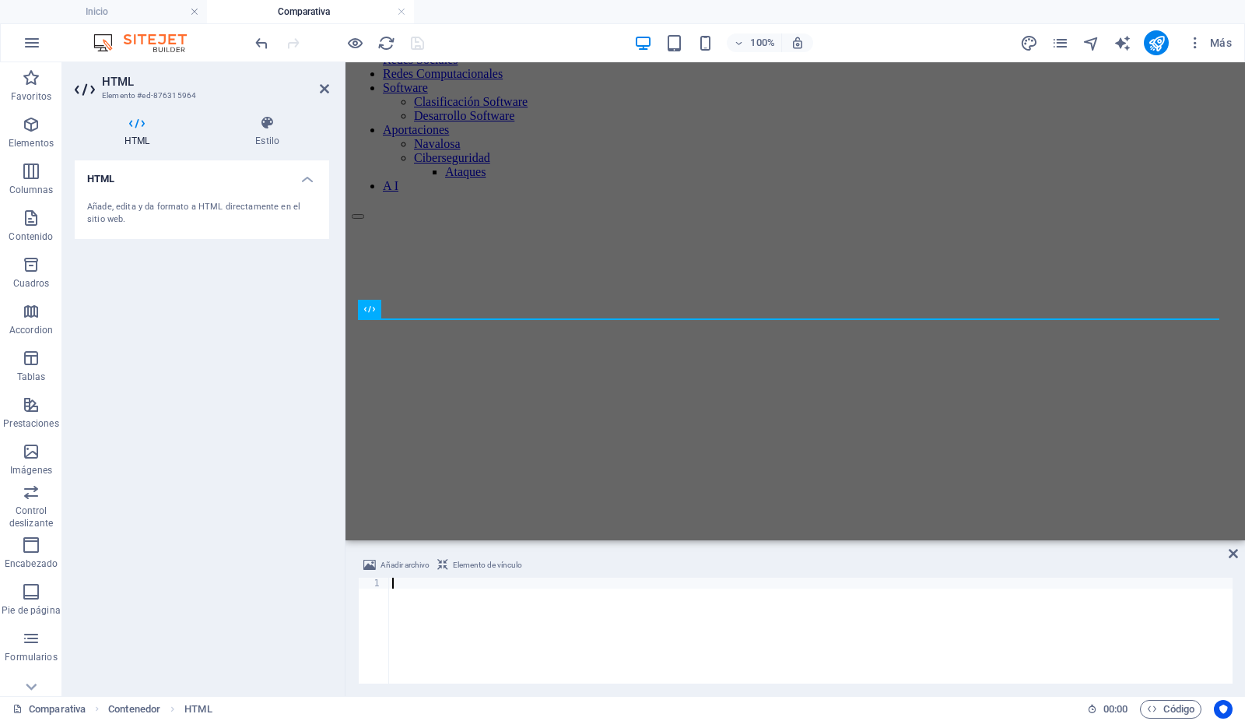
scroll to position [4807, 0]
type textarea "</html>"
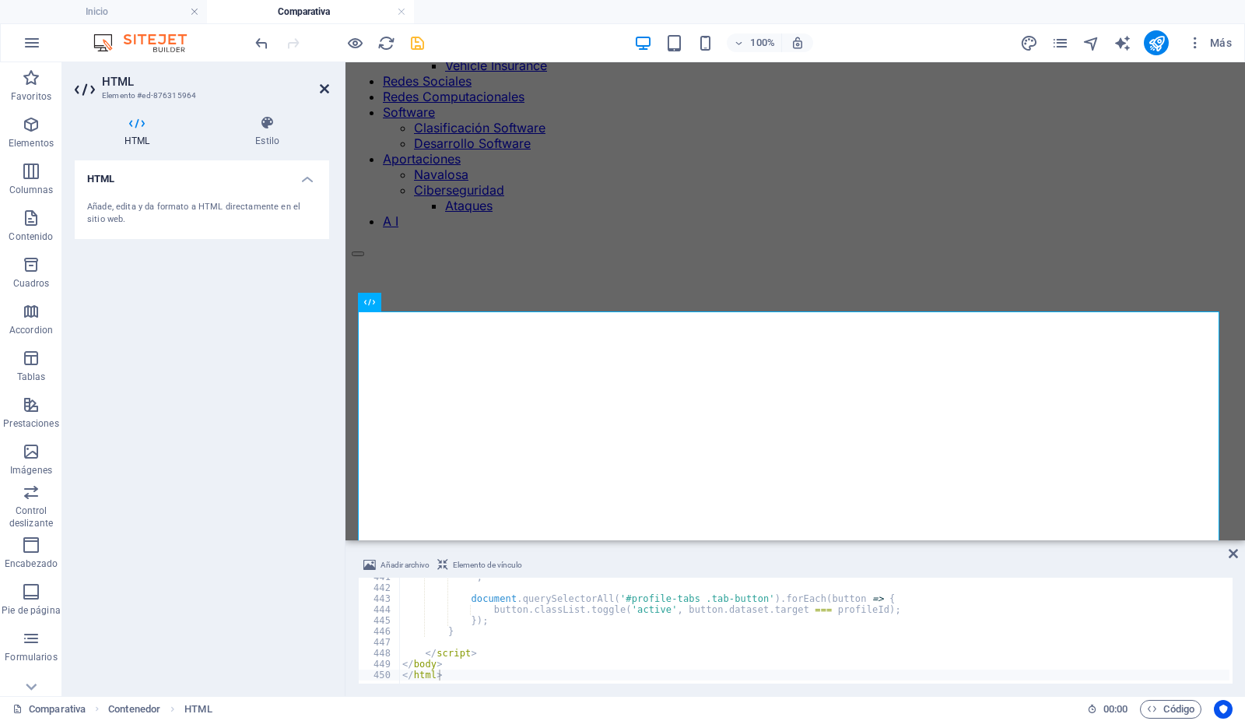
click at [322, 87] on icon at bounding box center [324, 88] width 9 height 12
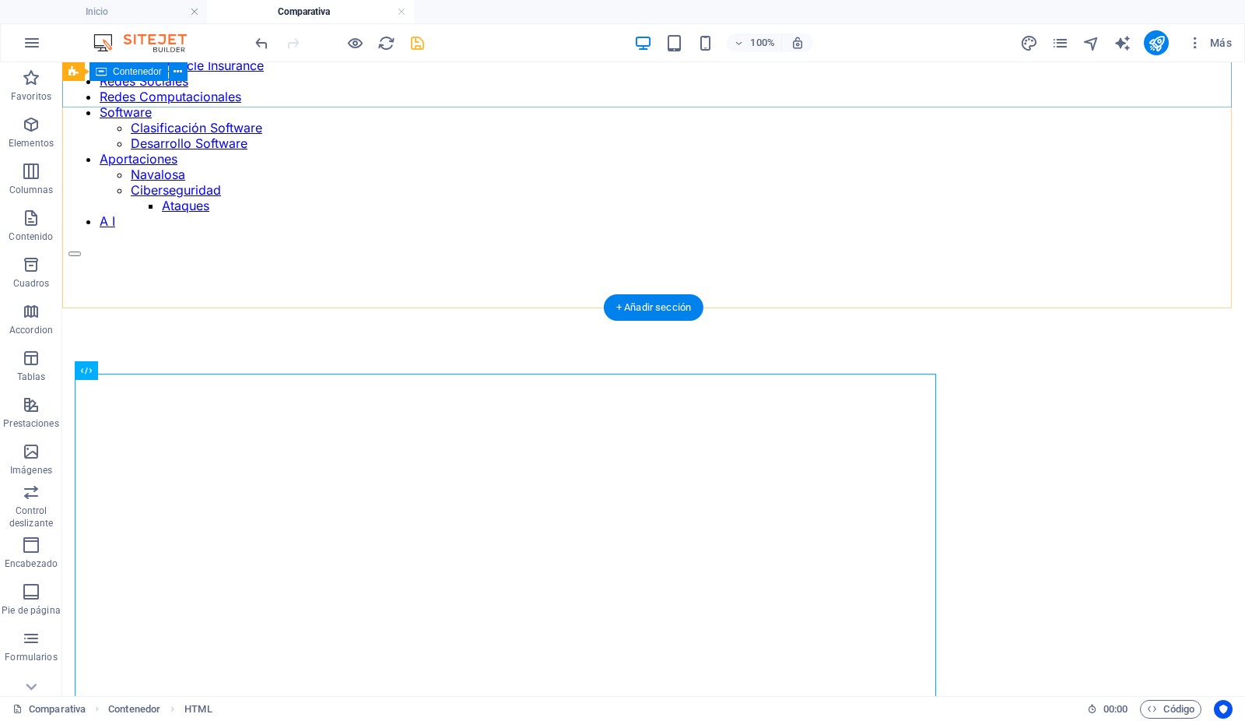
scroll to position [245, 0]
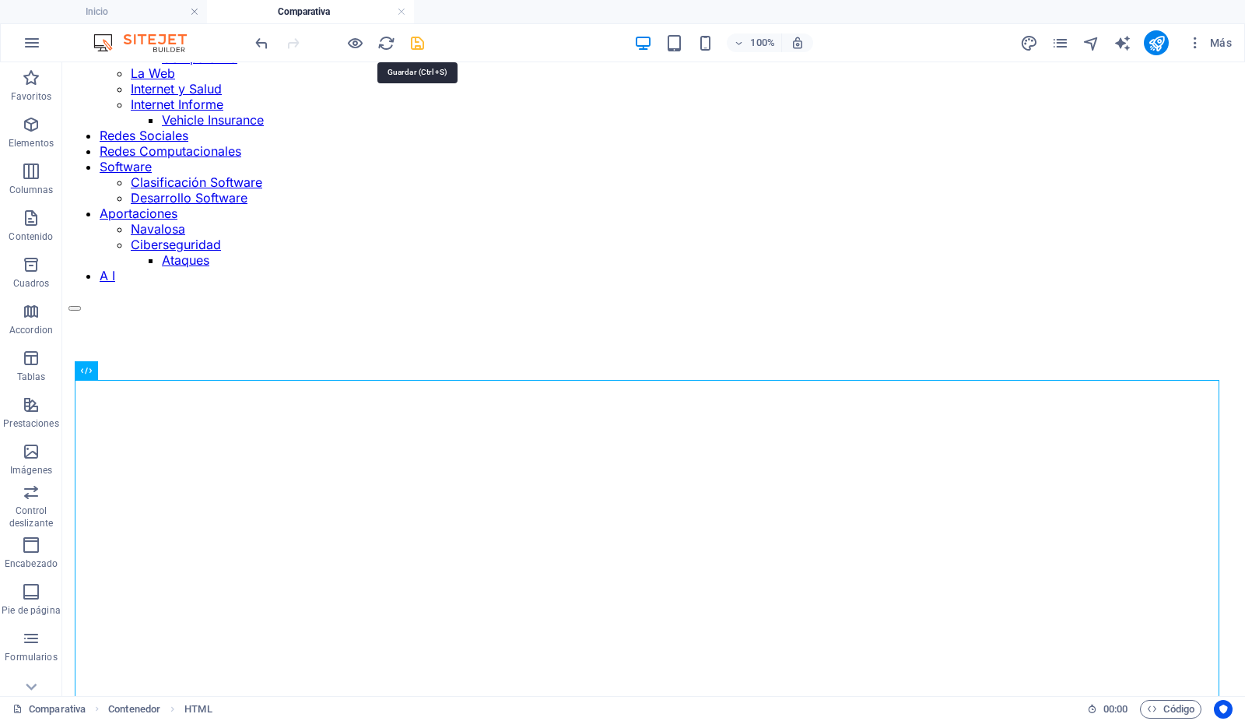
click at [418, 42] on icon "save" at bounding box center [418, 43] width 18 height 18
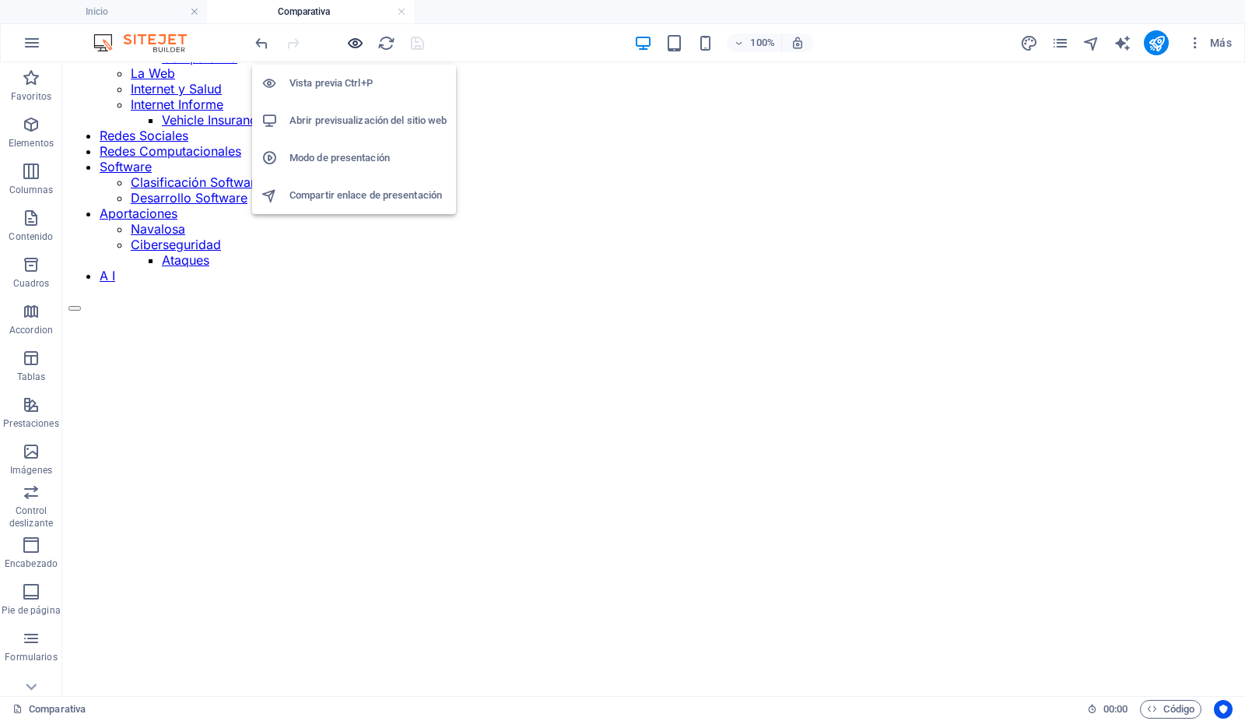
click at [357, 40] on icon "button" at bounding box center [356, 43] width 18 height 18
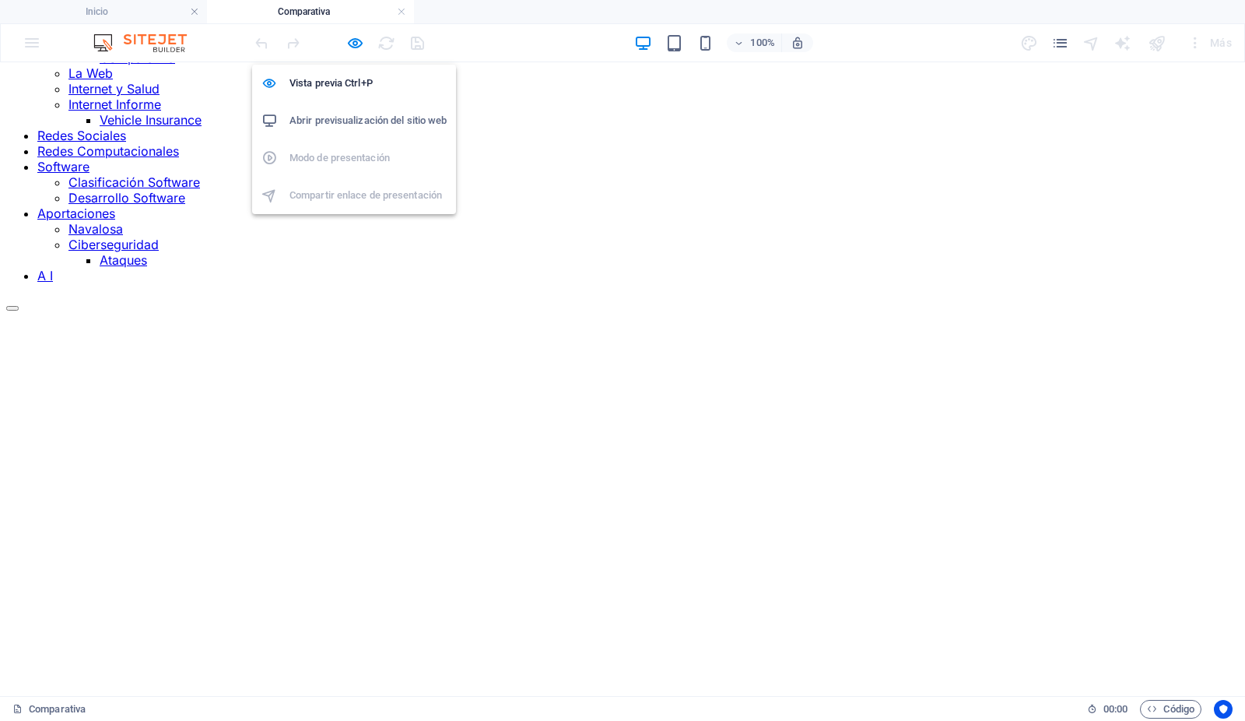
click at [360, 117] on h6 "Abrir previsualización del sitio web" at bounding box center [367, 120] width 157 height 19
